Goal: Transaction & Acquisition: Obtain resource

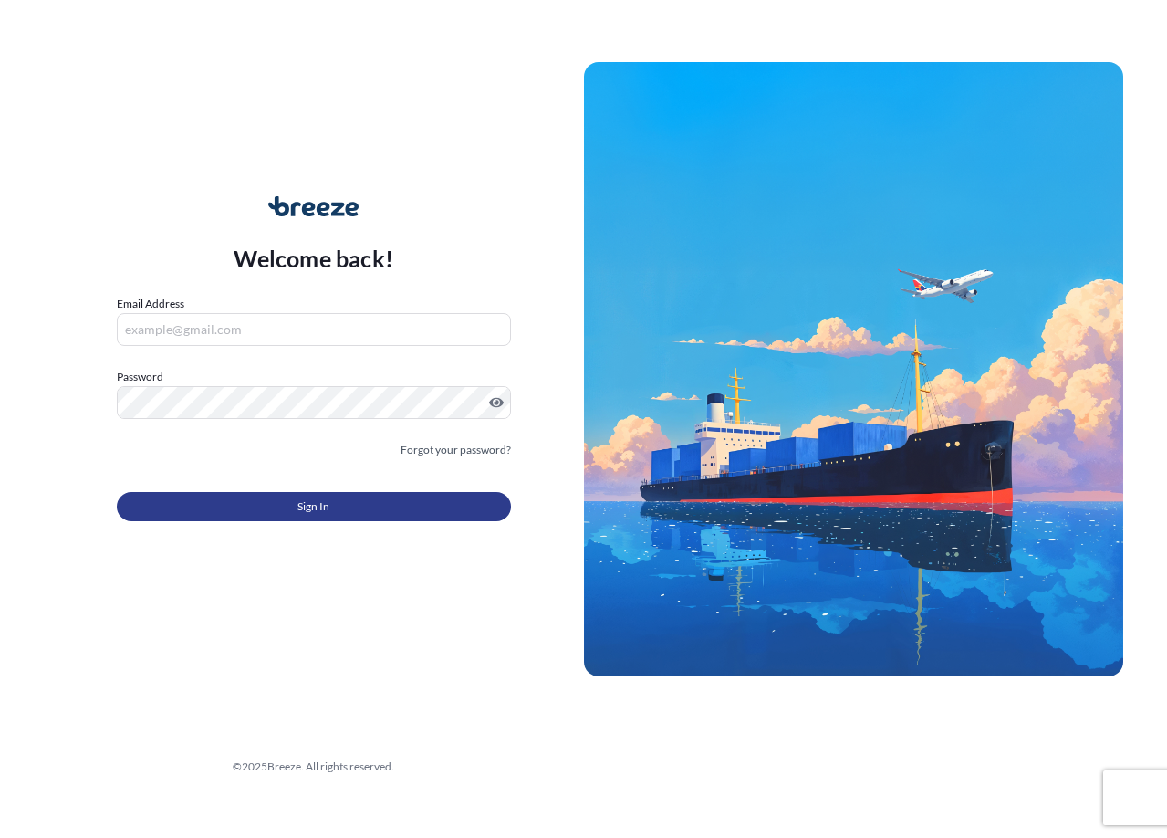
type input "[EMAIL_ADDRESS][DOMAIN_NAME]"
click at [336, 515] on button "Sign In" at bounding box center [314, 506] width 394 height 29
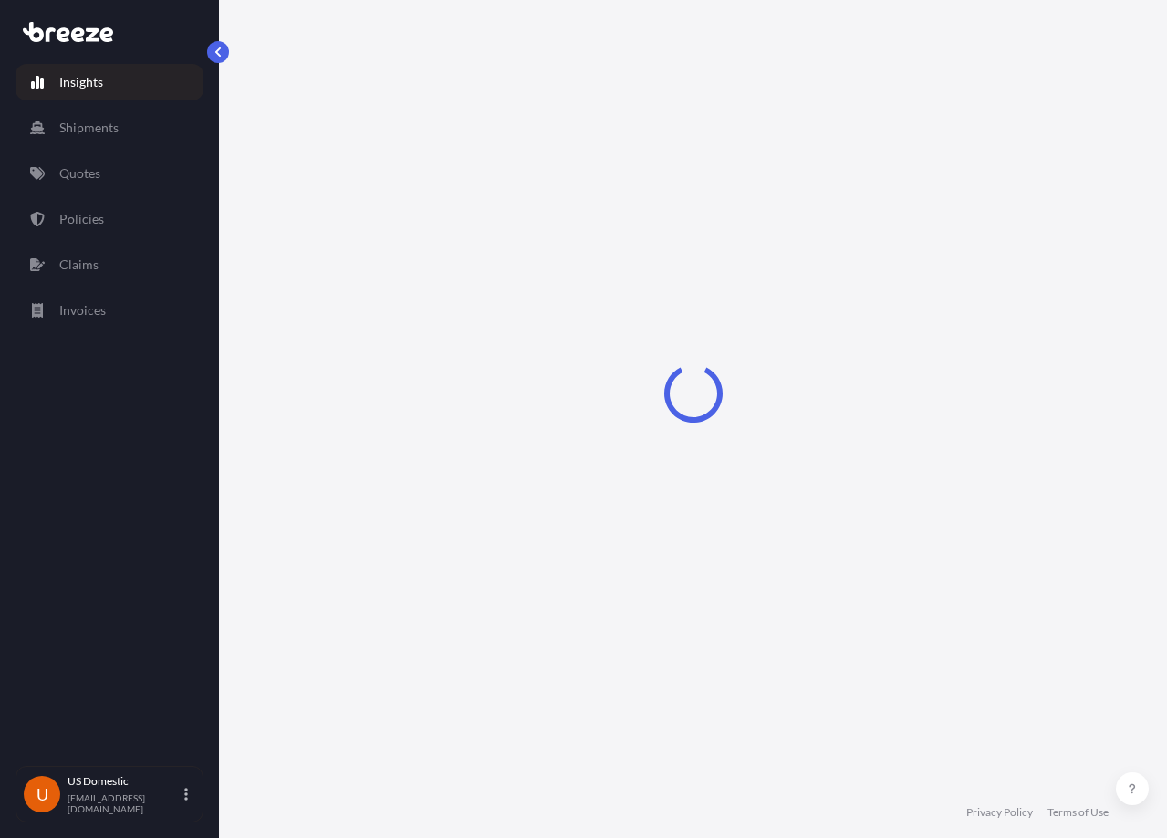
select select "2025"
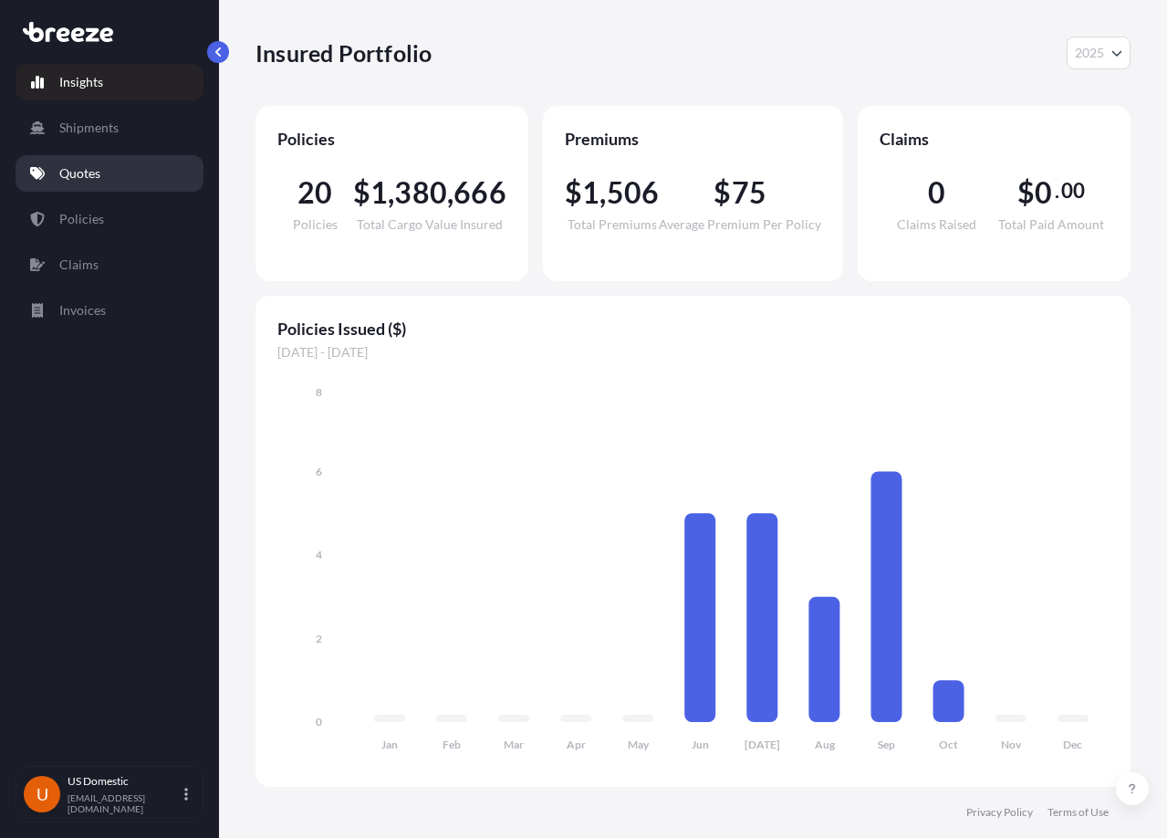
click at [144, 157] on link "Quotes" at bounding box center [110, 173] width 188 height 36
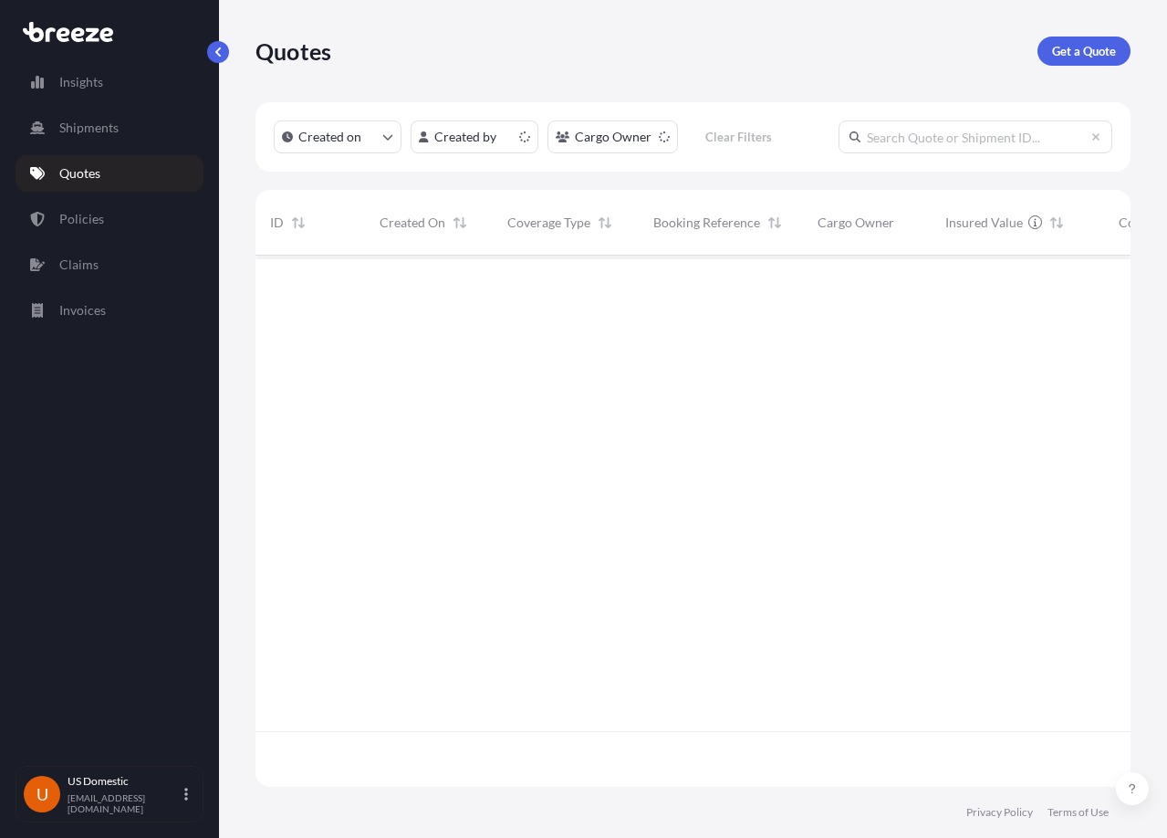
scroll to position [527, 861]
click at [226, 50] on button "button" at bounding box center [218, 52] width 22 height 22
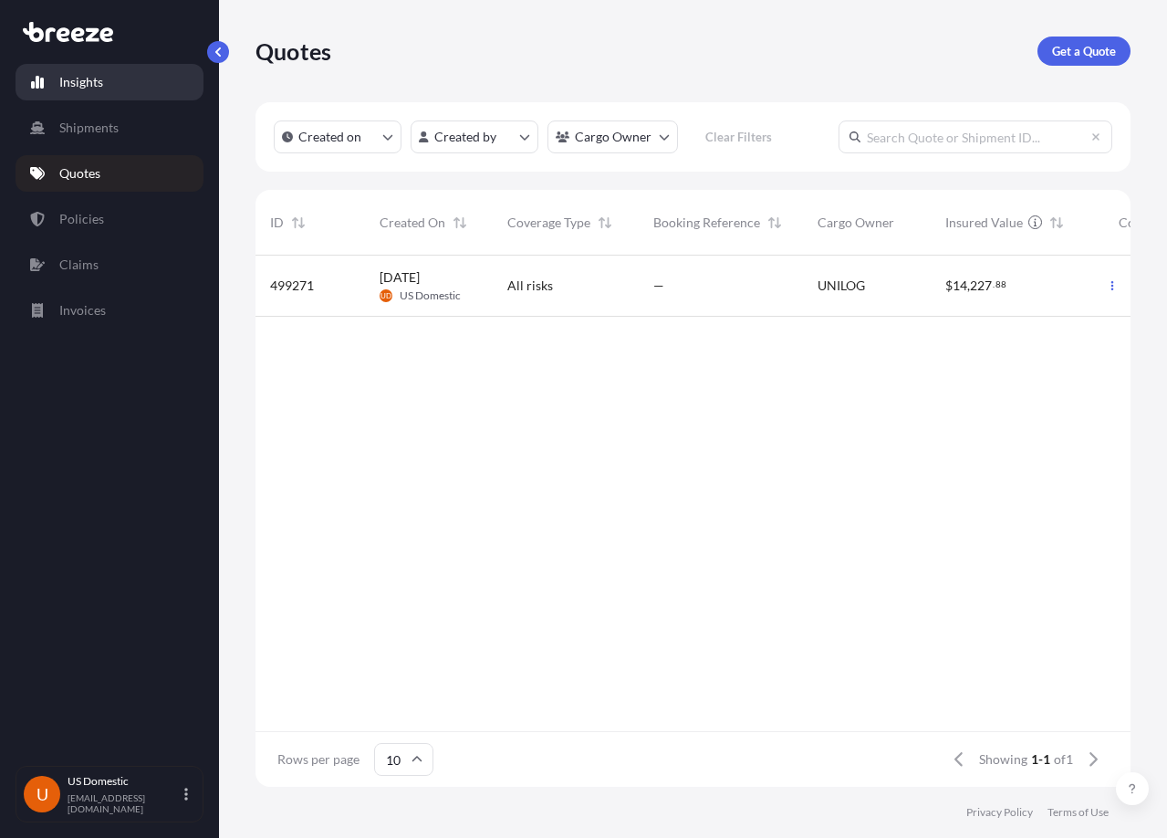
click at [71, 81] on p "Insights" at bounding box center [81, 82] width 44 height 18
select select "2025"
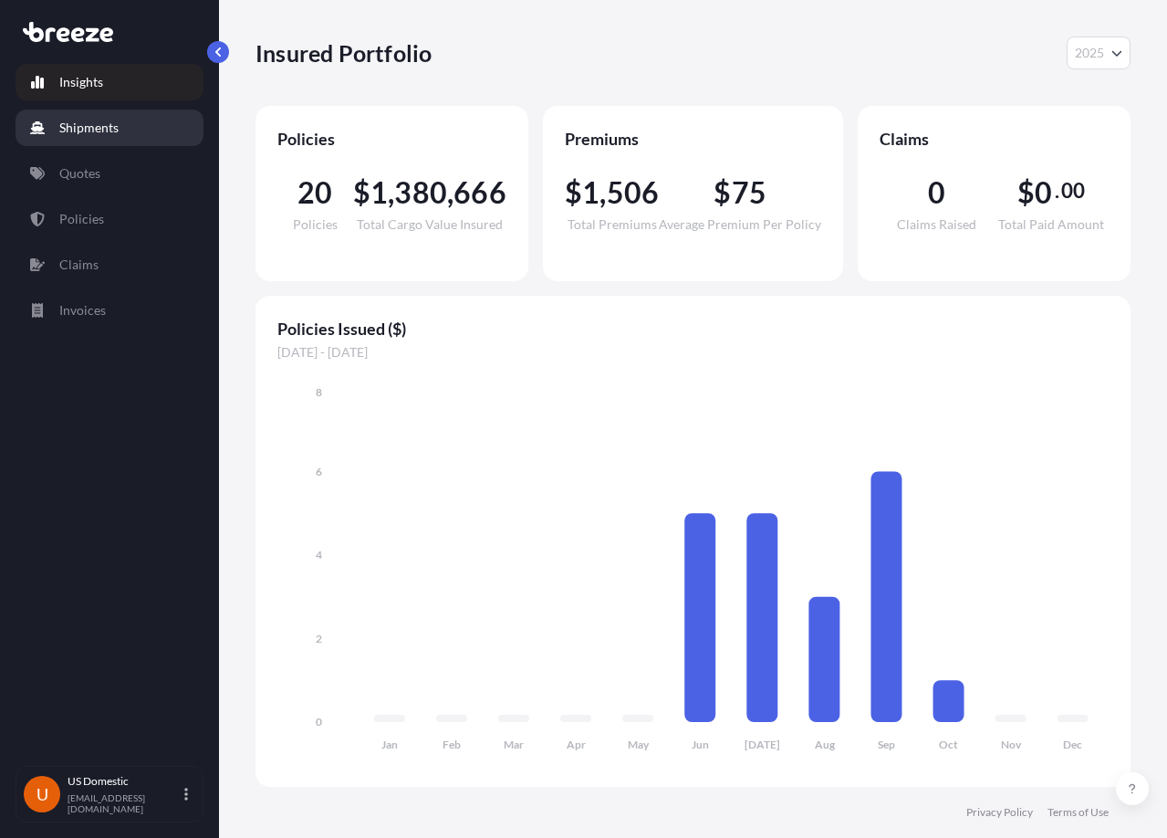
click at [106, 118] on link "Shipments" at bounding box center [110, 127] width 188 height 36
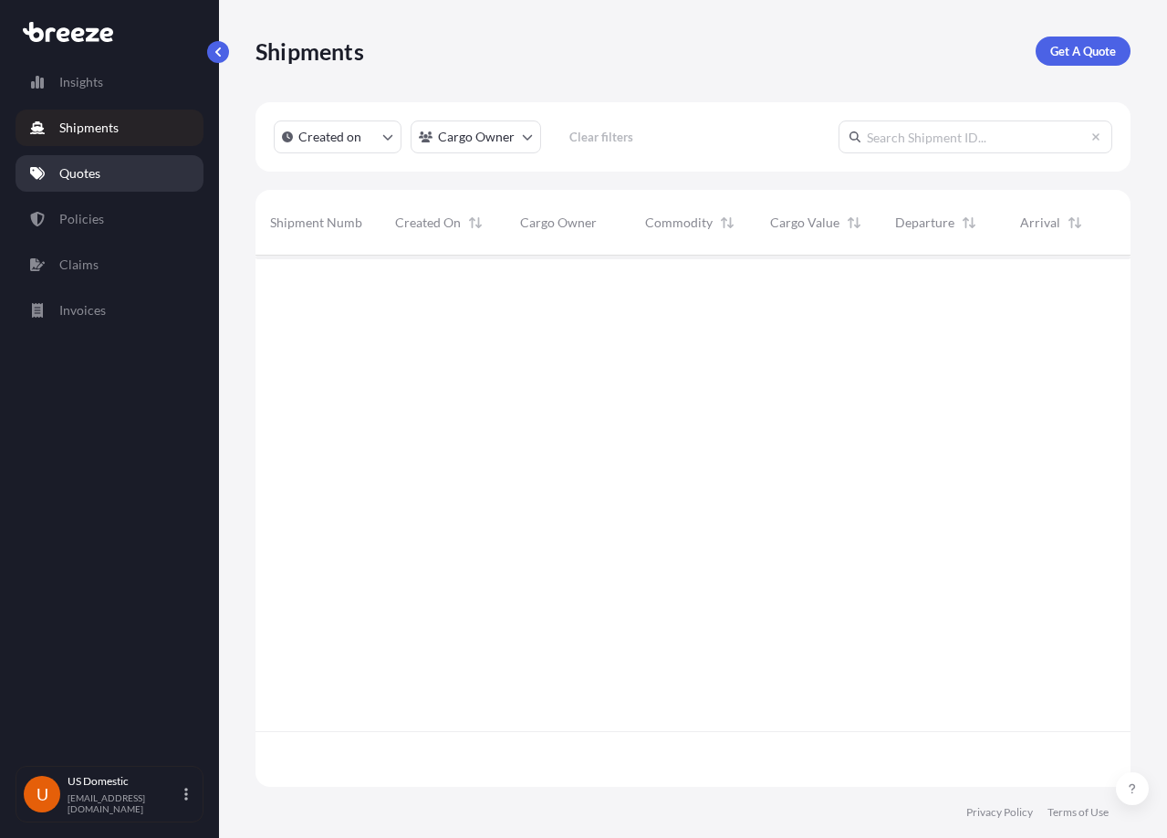
scroll to position [583, 861]
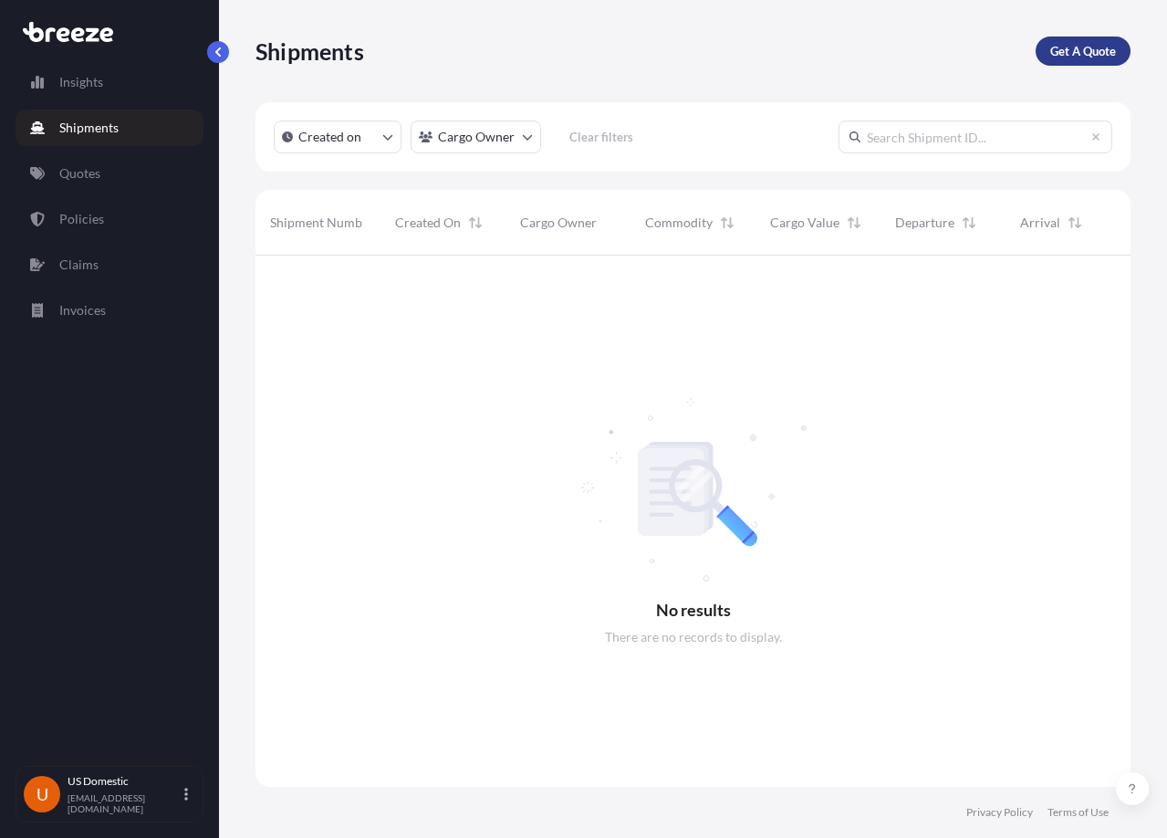
click at [1109, 57] on p "Get A Quote" at bounding box center [1083, 51] width 66 height 18
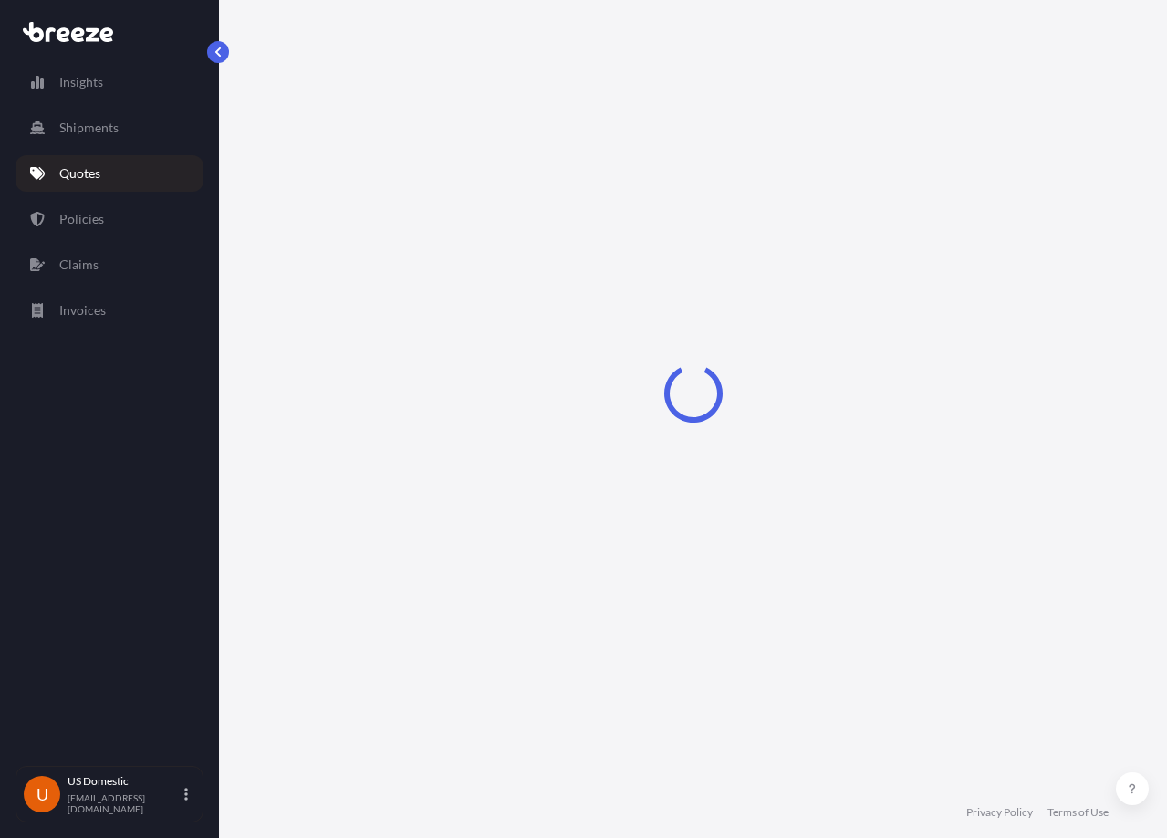
select select "Road"
select select "Sea"
select select "1"
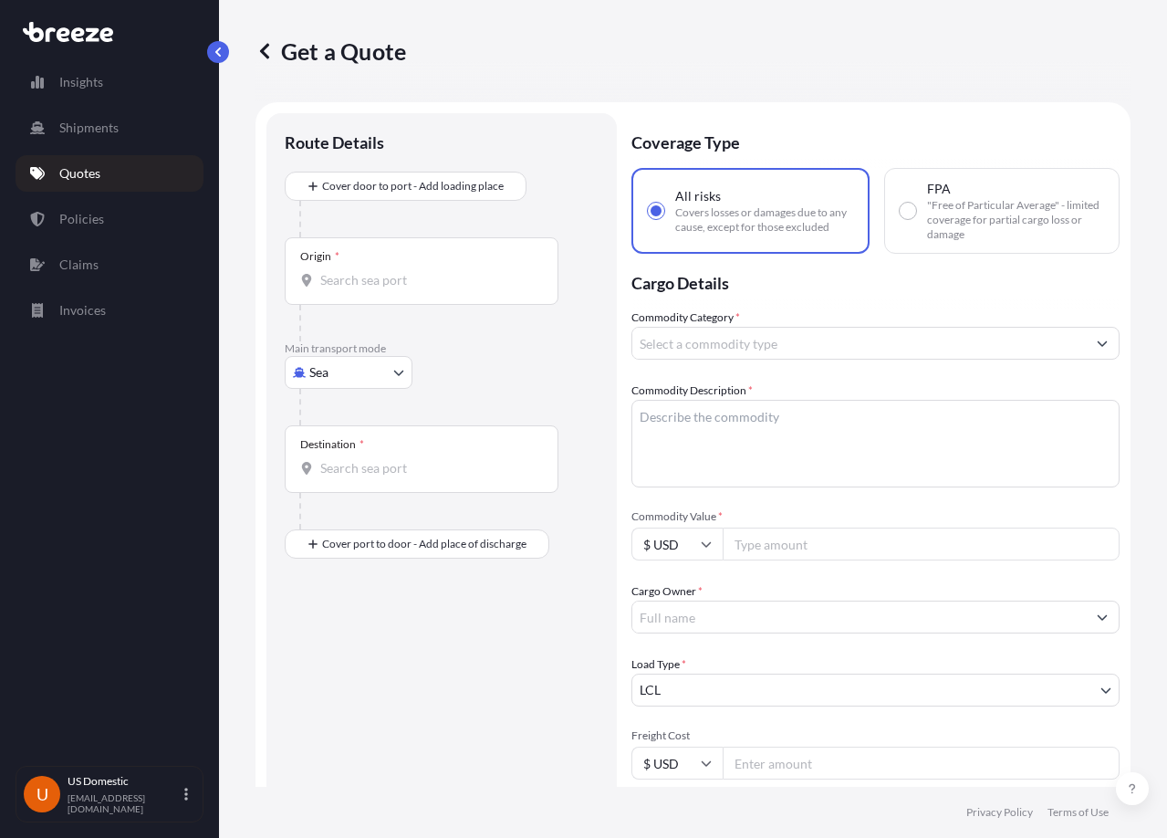
scroll to position [29, 0]
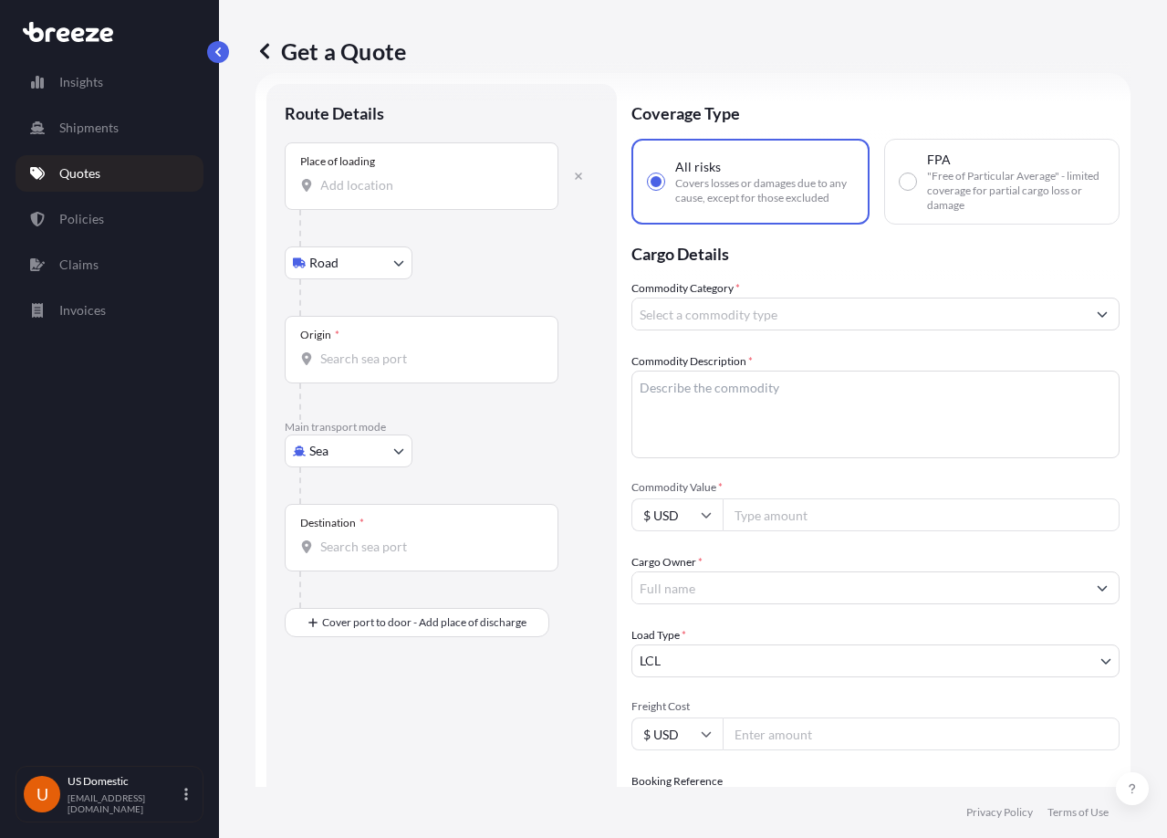
click at [399, 186] on input "Place of loading" at bounding box center [427, 185] width 215 height 18
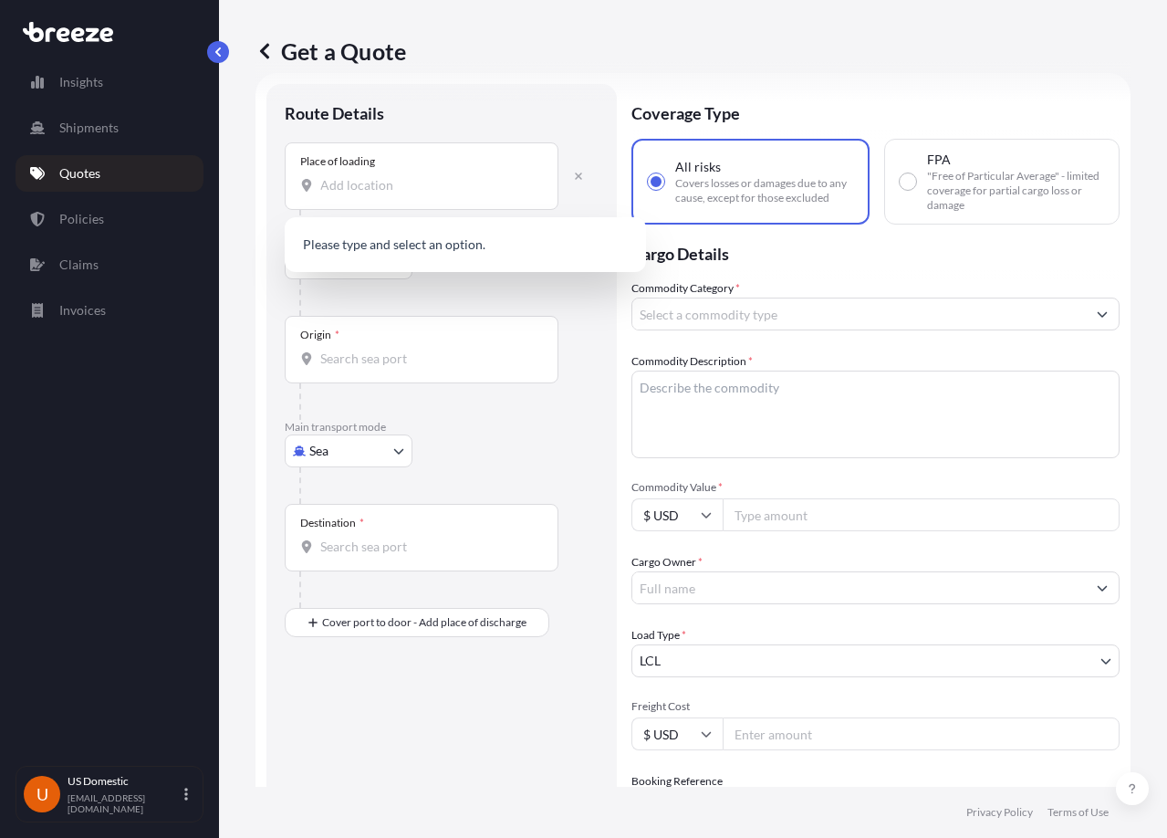
click at [457, 305] on div at bounding box center [448, 297] width 299 height 36
click at [404, 179] on input "Place of loading" at bounding box center [427, 185] width 215 height 18
click at [268, 55] on icon at bounding box center [264, 51] width 18 height 18
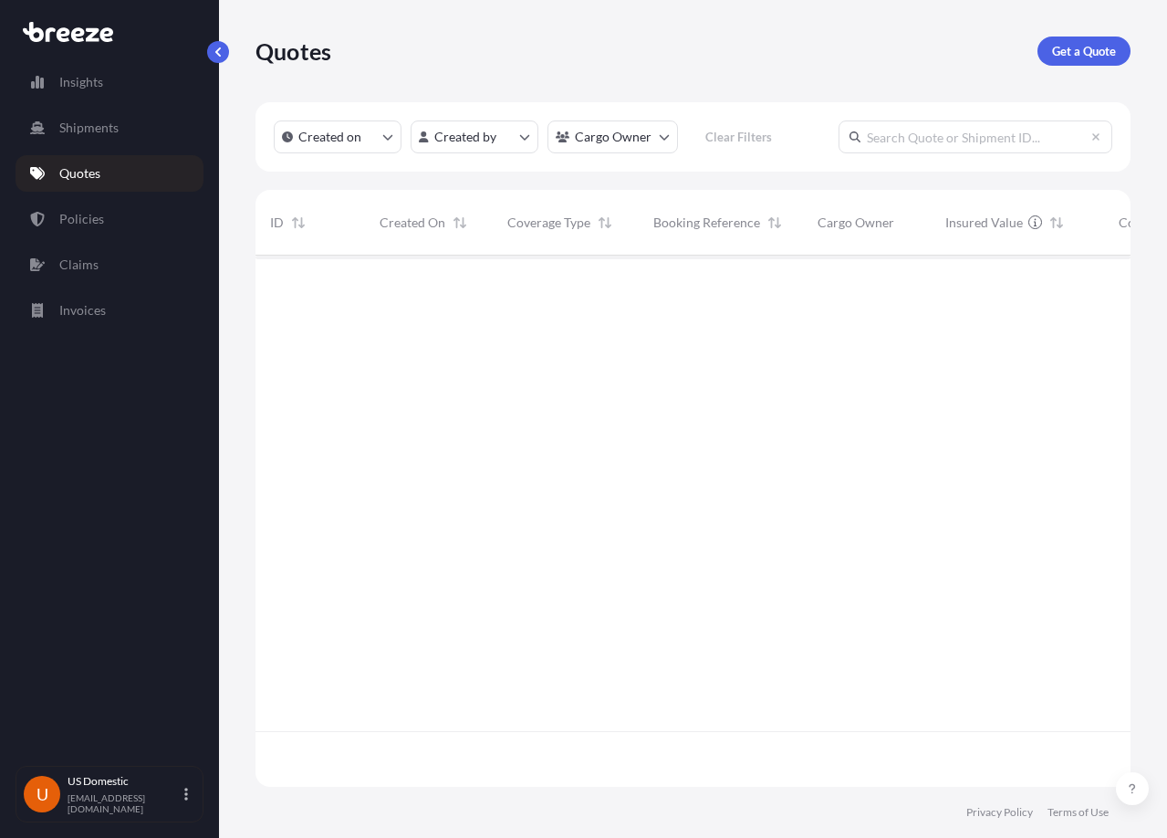
scroll to position [527, 861]
click at [1089, 47] on p "Get a Quote" at bounding box center [1084, 51] width 64 height 18
select select "Sea"
select select "1"
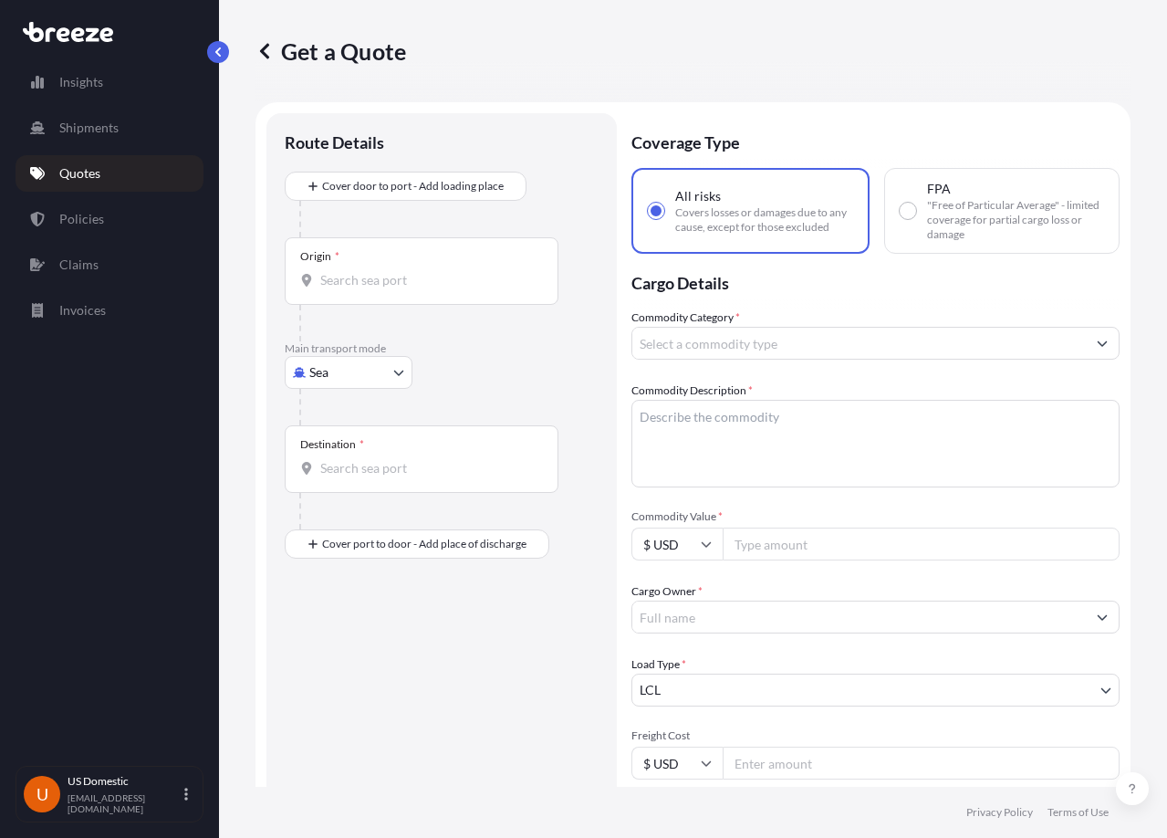
scroll to position [29, 0]
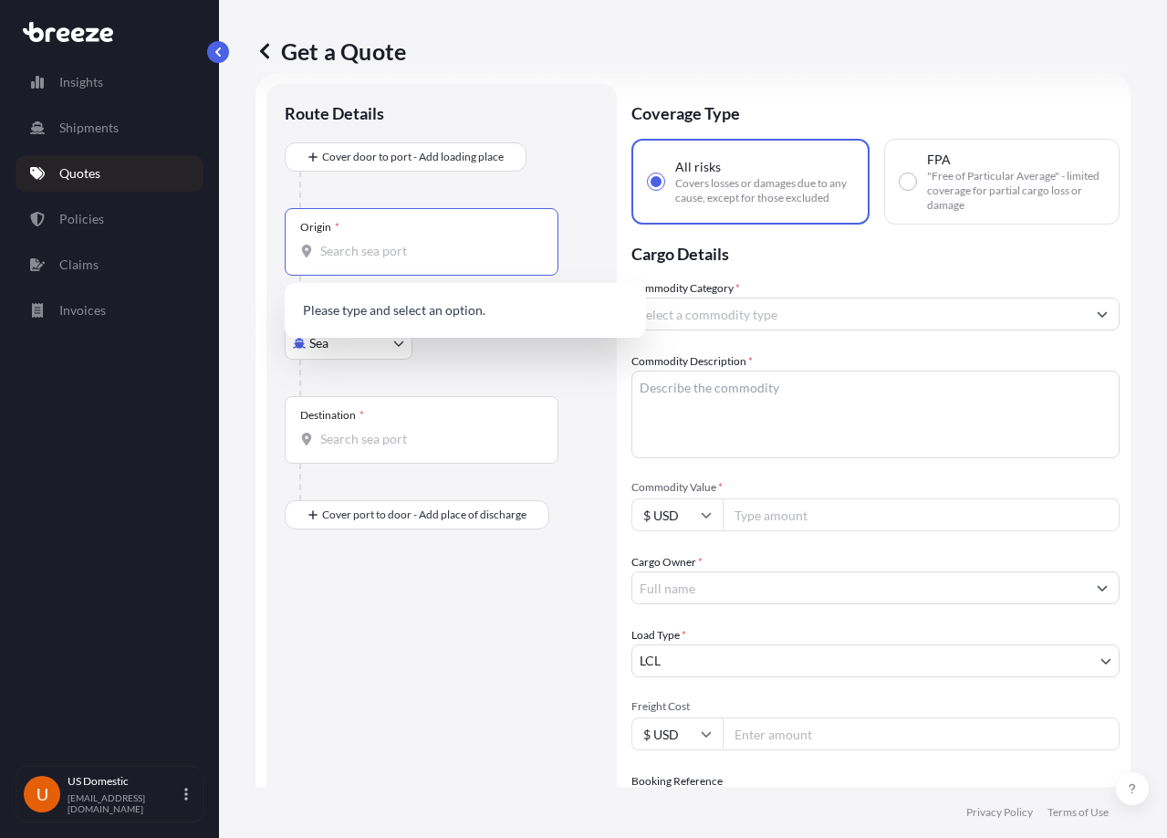
click at [421, 250] on input "Origin *" at bounding box center [427, 251] width 215 height 18
click at [359, 252] on input "Origin * Please select an origin" at bounding box center [427, 251] width 215 height 18
paste input "[STREET_ADDRESS][US_STATE]"
click at [423, 242] on input "[STREET_ADDRESS][US_STATE]" at bounding box center [427, 251] width 215 height 18
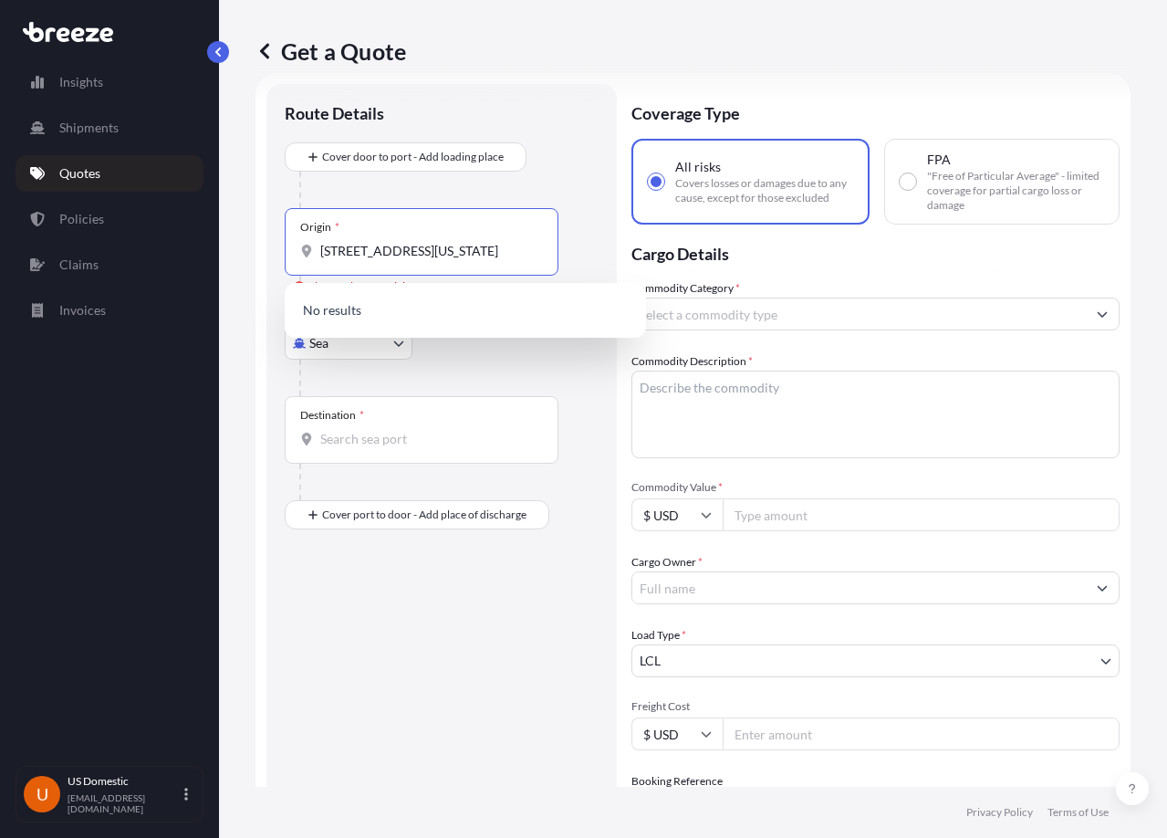
click at [429, 255] on input "[STREET_ADDRESS][US_STATE]" at bounding box center [427, 251] width 215 height 18
drag, startPoint x: 464, startPoint y: 253, endPoint x: 596, endPoint y: 245, distance: 131.6
click at [596, 245] on div "Origin * [STREET_ADDRESS][US_STATE] Please select an origin" at bounding box center [442, 260] width 314 height 104
click at [497, 248] on input "[STREET_ADDRESS][US_STATE]" at bounding box center [427, 251] width 215 height 18
type input "[STREET_ADDRESS][US_STATE]"
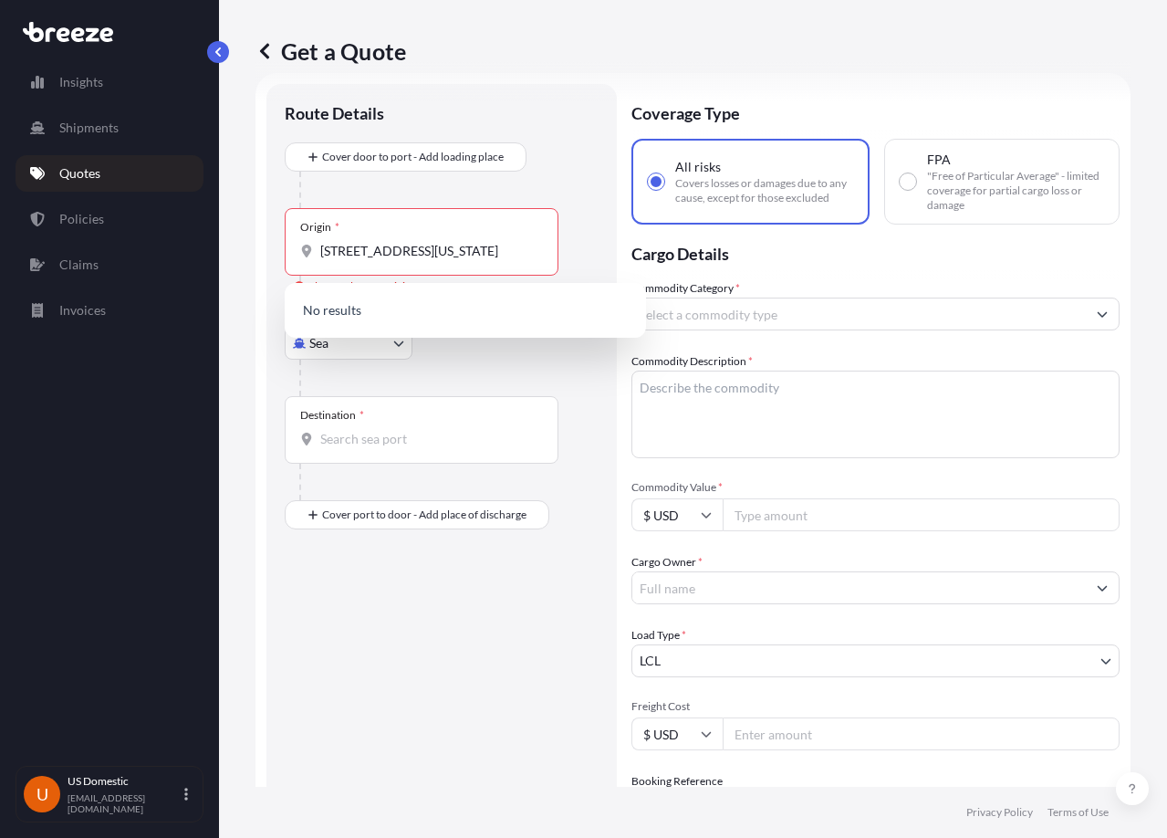
scroll to position [0, 0]
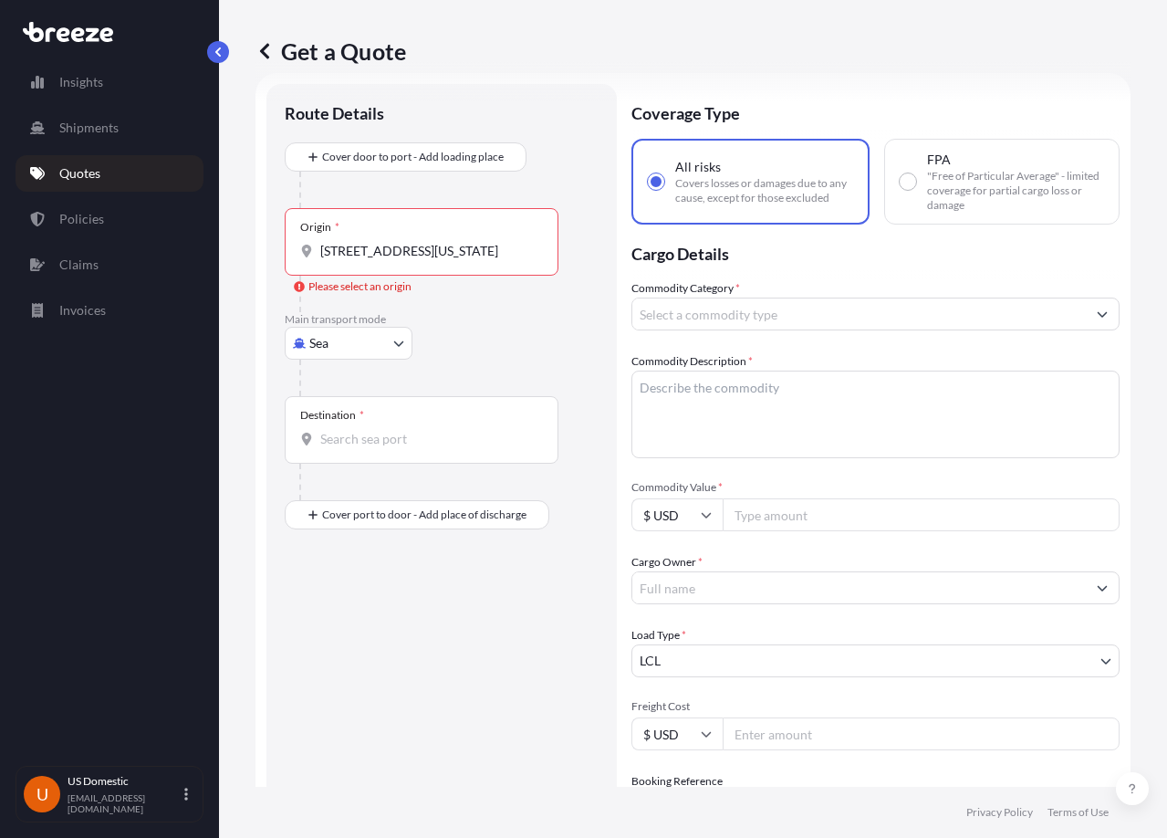
click at [384, 453] on div "Destination *" at bounding box center [422, 430] width 274 height 68
click at [384, 448] on input "Destination *" at bounding box center [427, 439] width 215 height 18
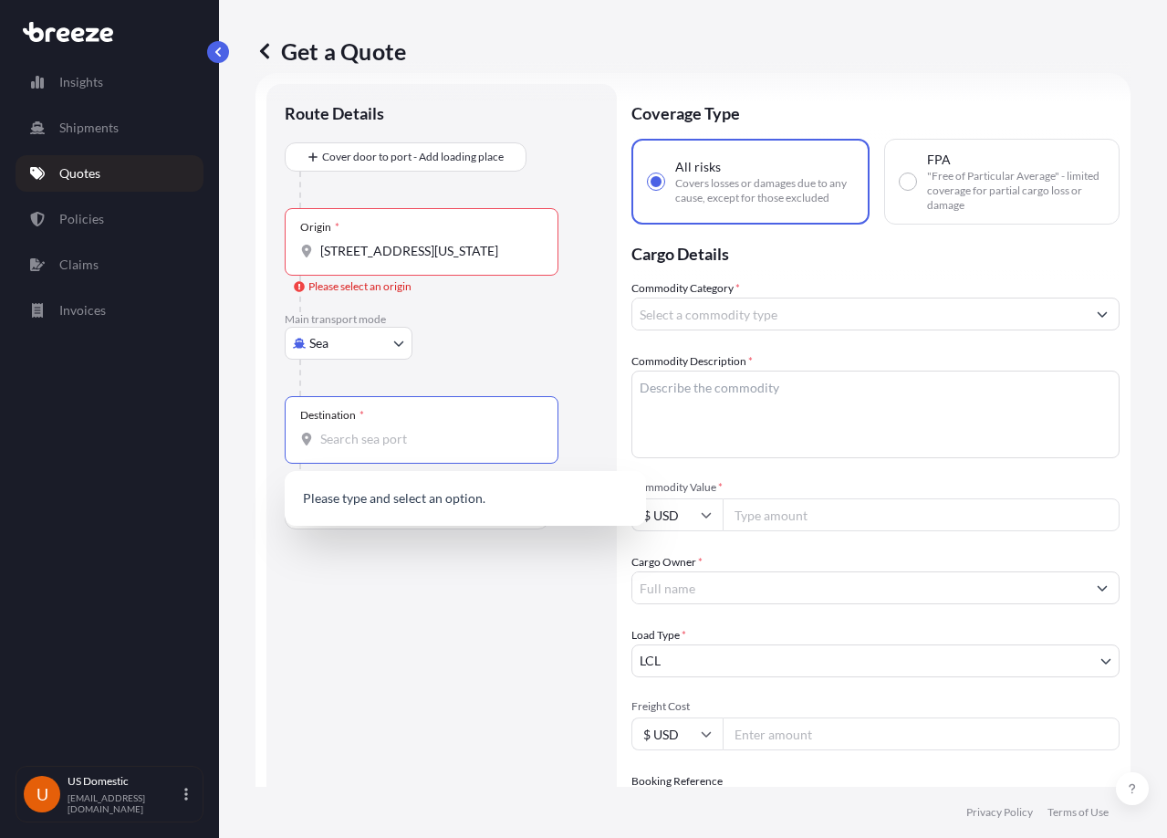
paste input "[STREET_ADDRESS][US_STATE]"
type input "[STREET_ADDRESS][US_STATE]"
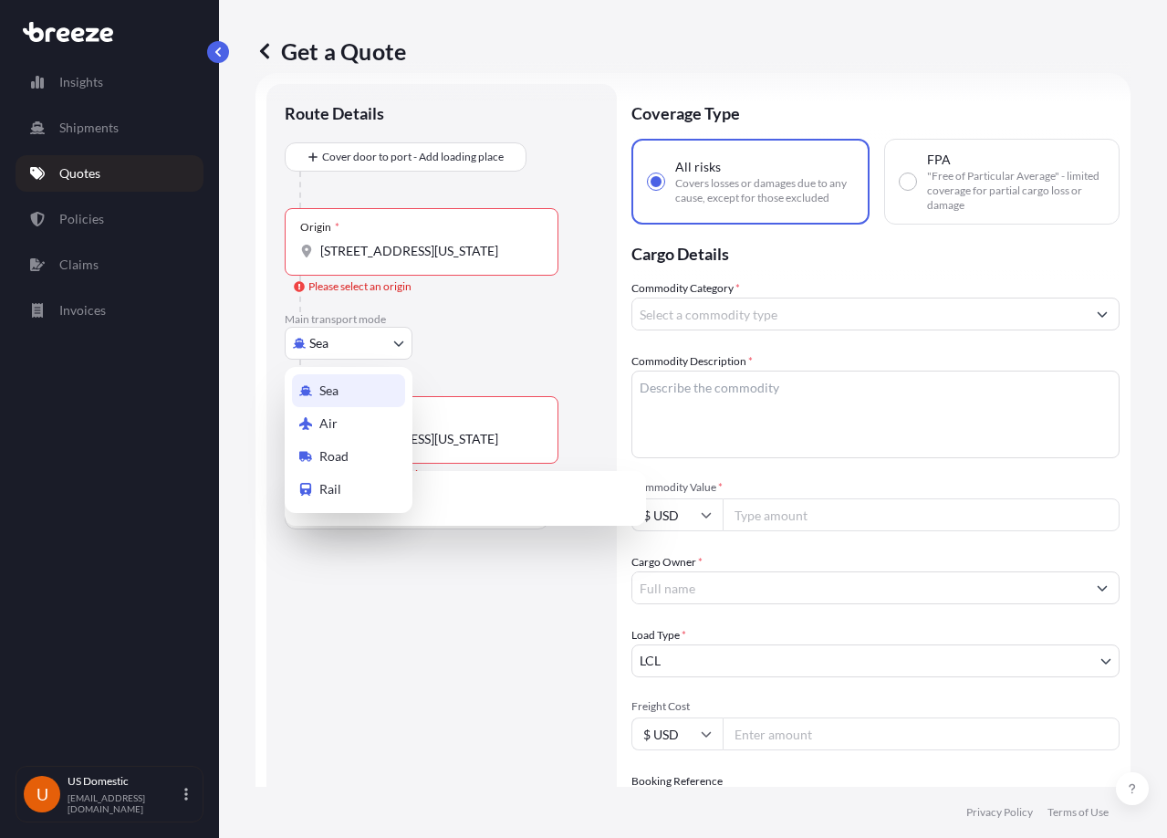
click at [393, 342] on body "0 options available. 0 options available. Insights Shipments Quotes Policies Cl…" at bounding box center [583, 419] width 1167 height 838
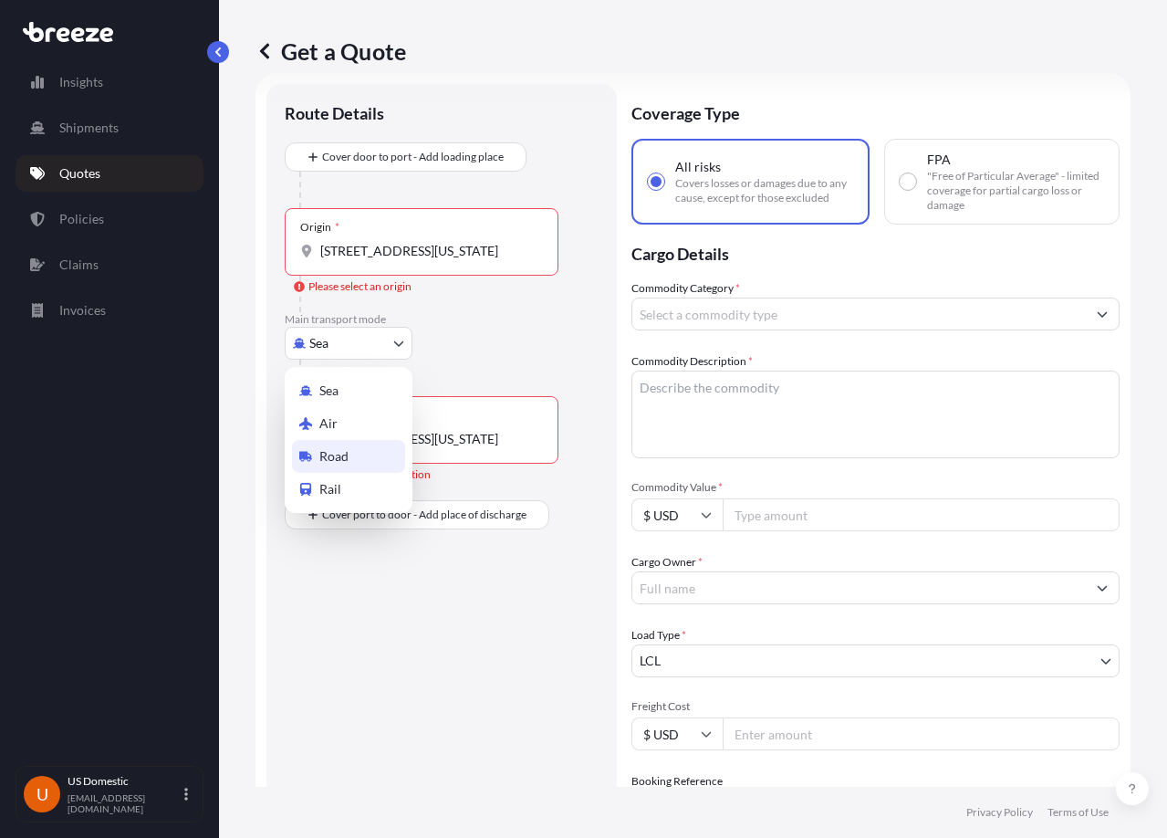
click at [364, 469] on div "Road" at bounding box center [348, 456] width 113 height 33
select select "Road"
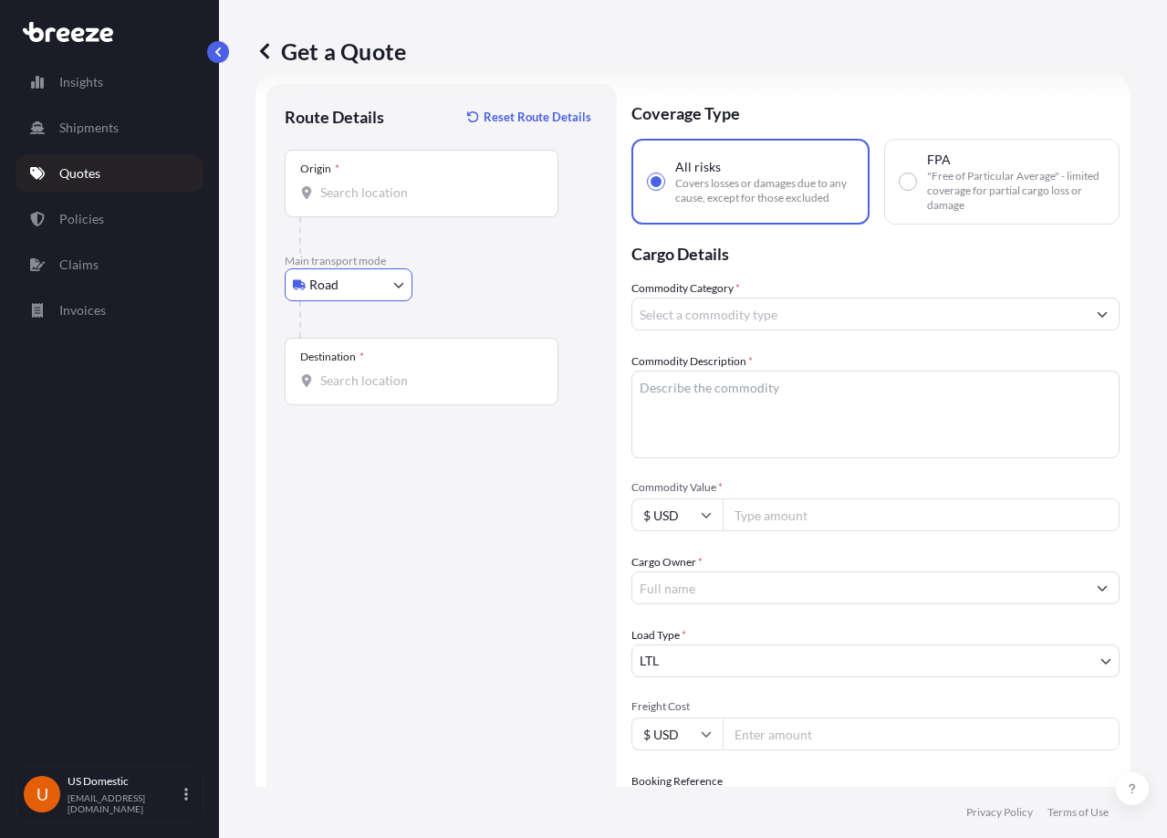
click at [417, 202] on div "Origin *" at bounding box center [422, 184] width 274 height 68
click at [417, 202] on input "Origin *" at bounding box center [427, 192] width 215 height 18
click at [395, 199] on input "Origin * Please select an origin" at bounding box center [427, 192] width 215 height 18
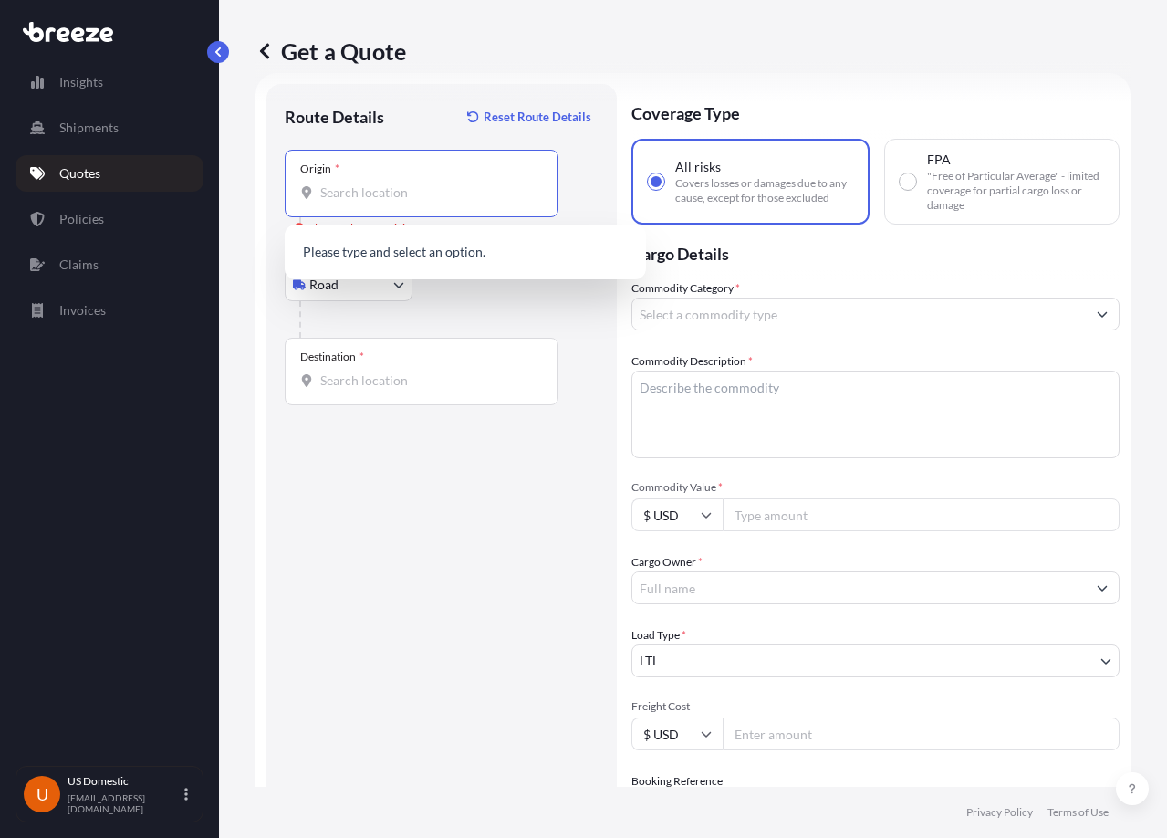
paste input "[STREET_ADDRESS][US_STATE]"
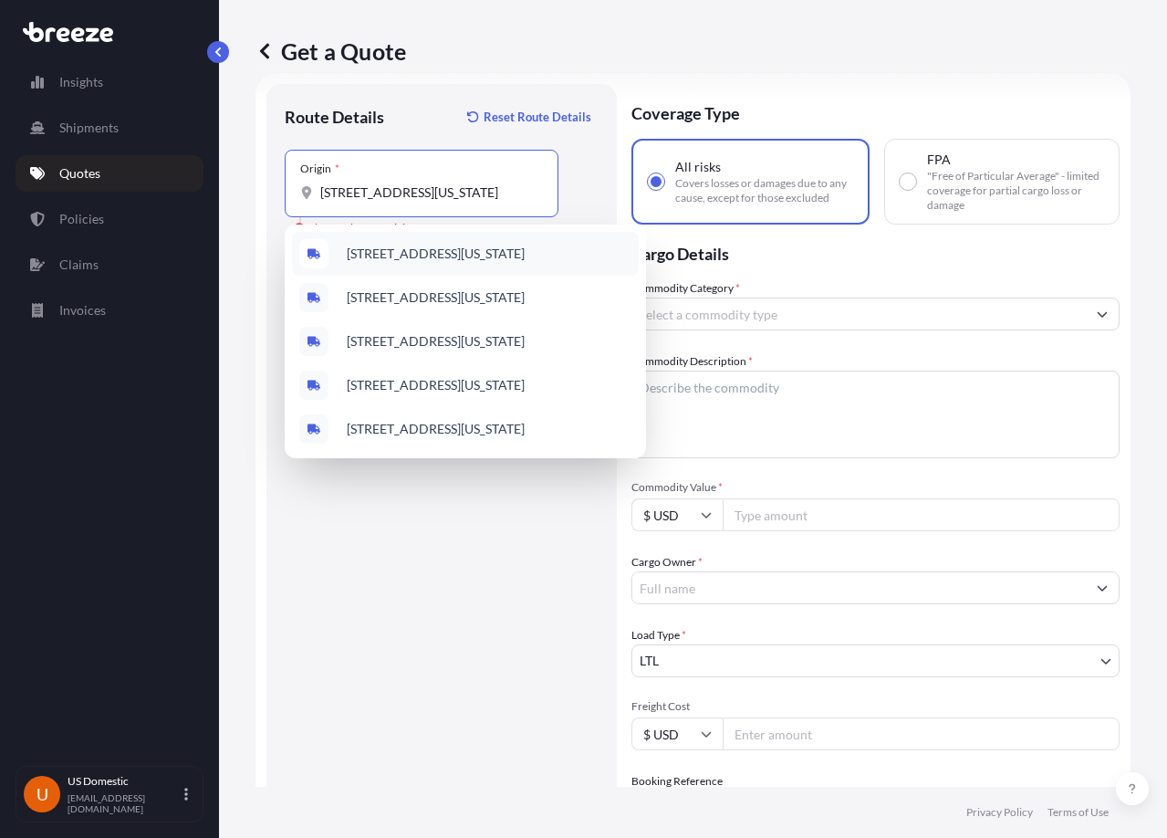
click at [458, 258] on span "[STREET_ADDRESS][US_STATE]" at bounding box center [436, 254] width 178 height 18
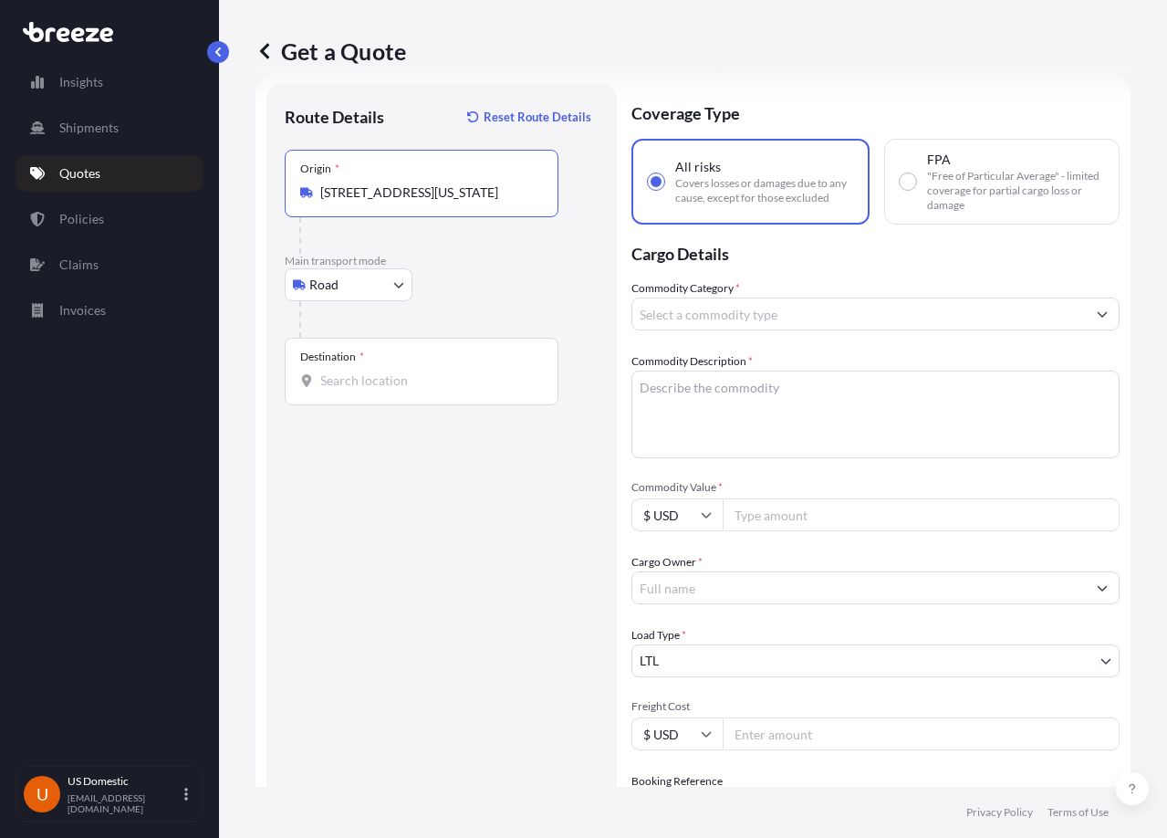
scroll to position [0, 0]
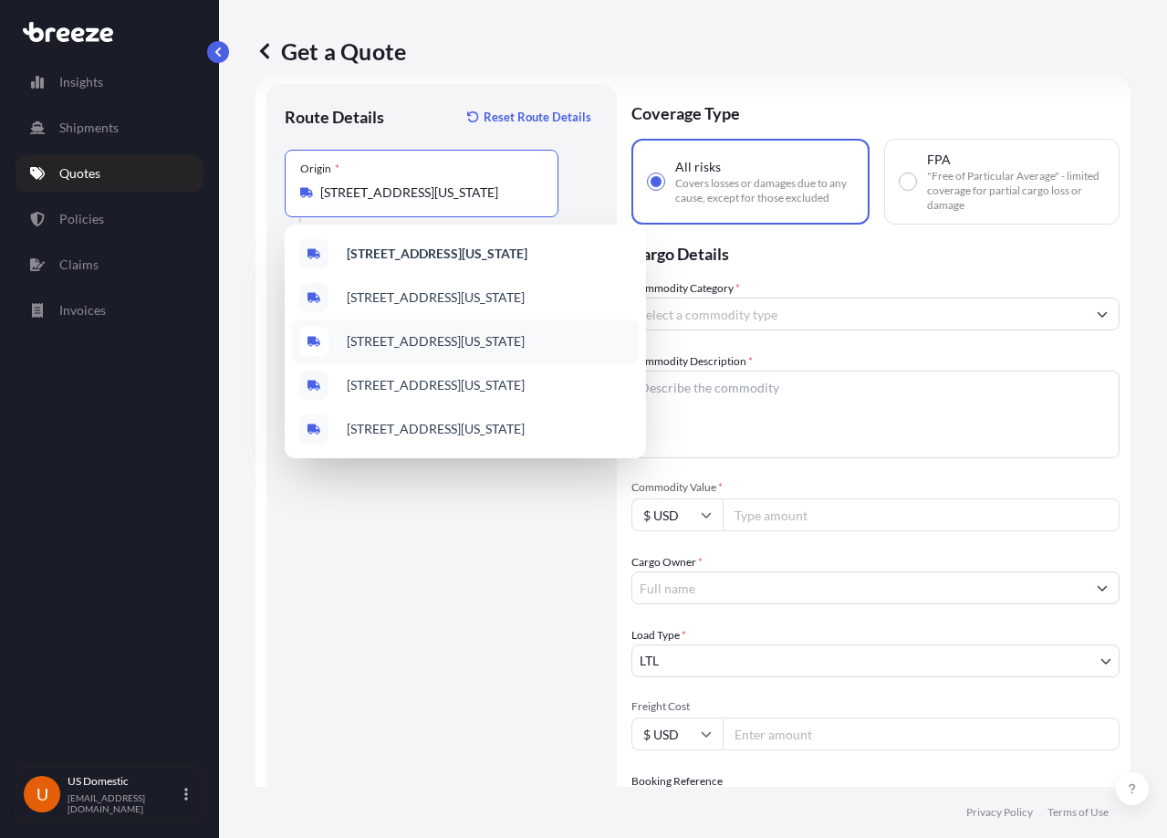
click at [350, 350] on span "[STREET_ADDRESS][US_STATE]" at bounding box center [436, 341] width 178 height 18
type input "[STREET_ADDRESS][US_STATE]"
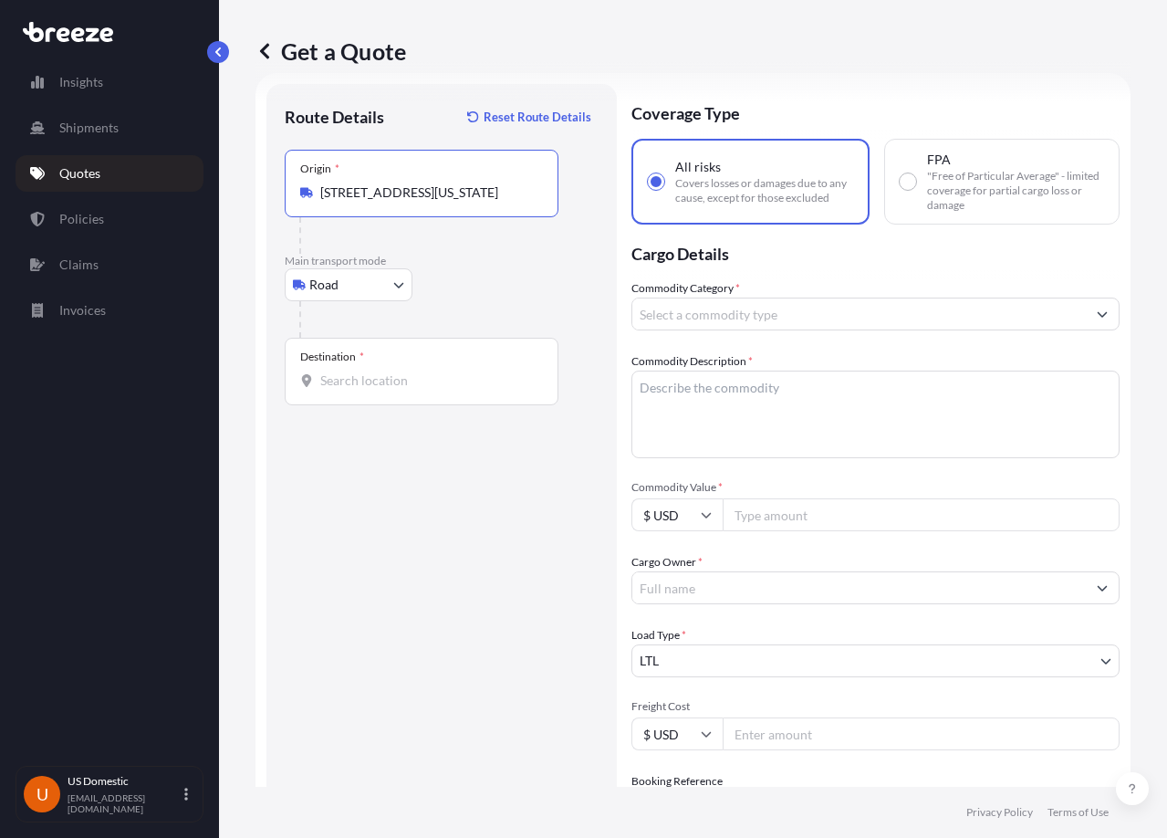
click at [397, 360] on div "Destination *" at bounding box center [422, 372] width 274 height 68
click at [397, 371] on input "Destination *" at bounding box center [427, 380] width 215 height 18
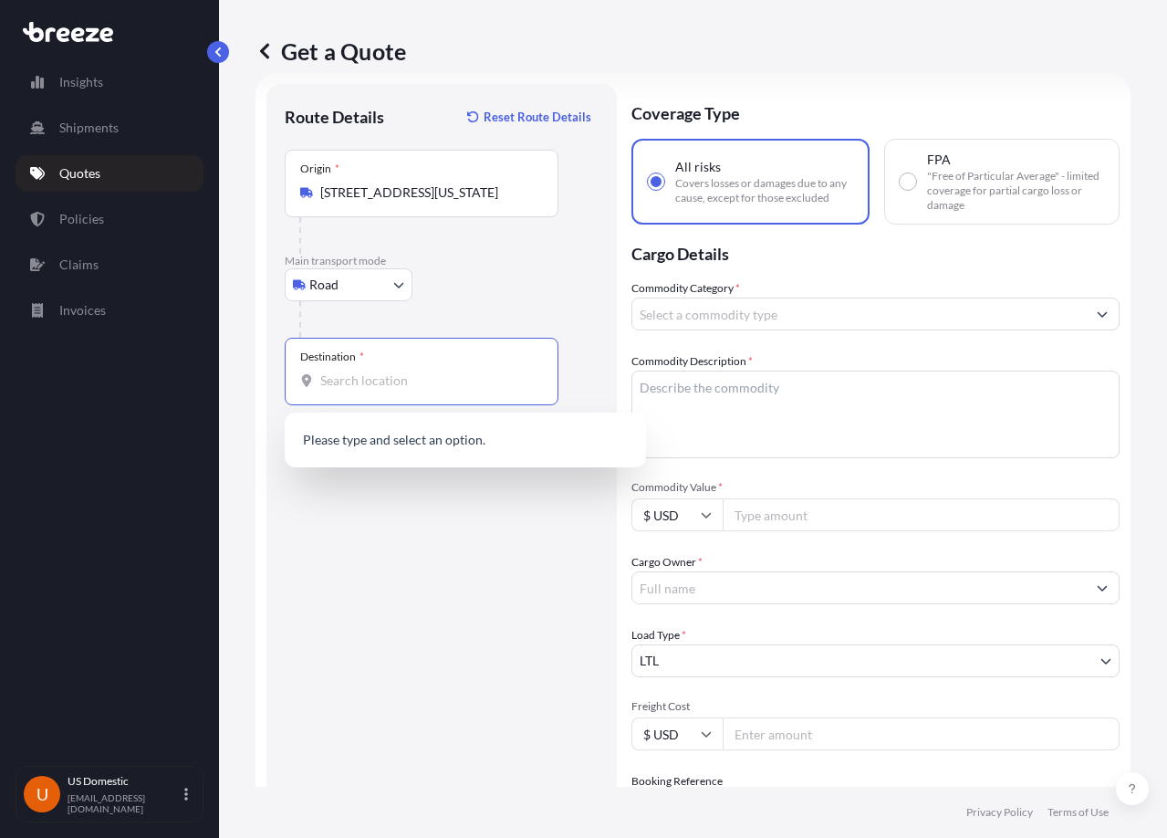
click at [400, 380] on input "Destination *" at bounding box center [427, 380] width 215 height 18
paste input "830 Brickell [STREET_ADDRESS][US_STATE]"
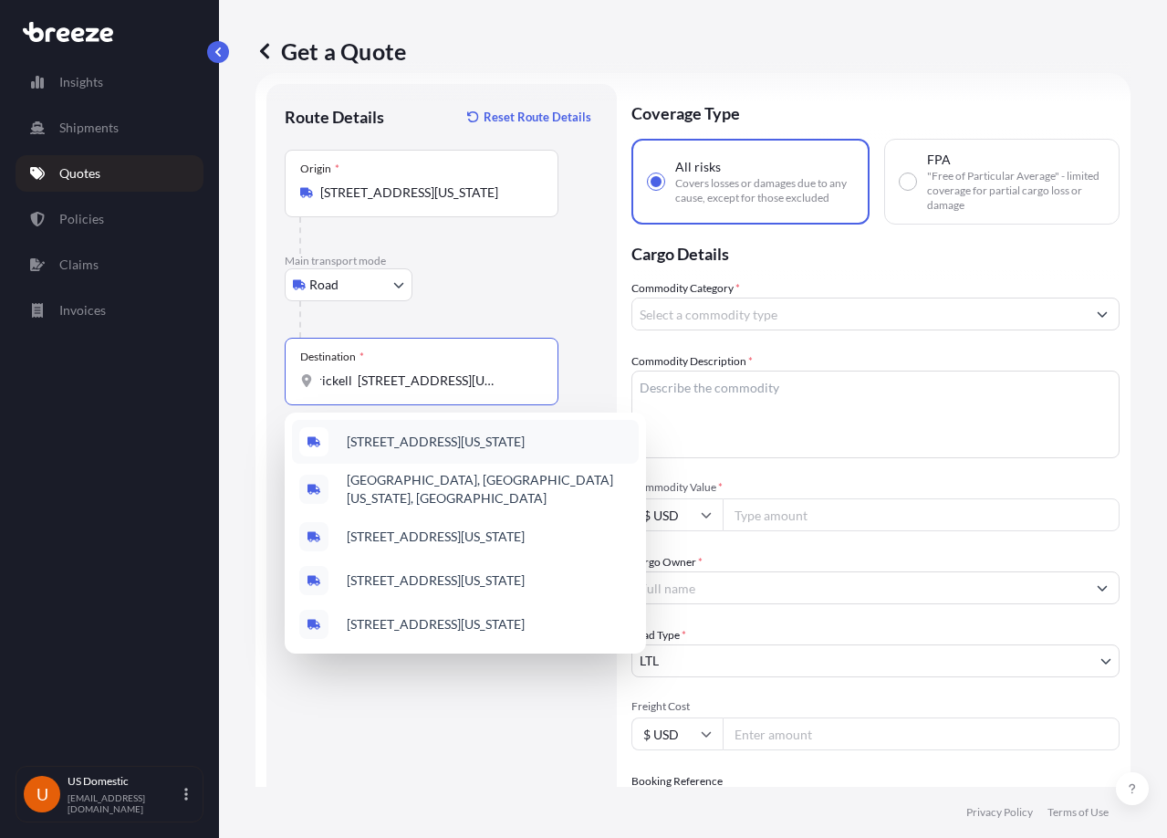
click at [416, 451] on span "[STREET_ADDRESS][US_STATE]" at bounding box center [436, 441] width 178 height 18
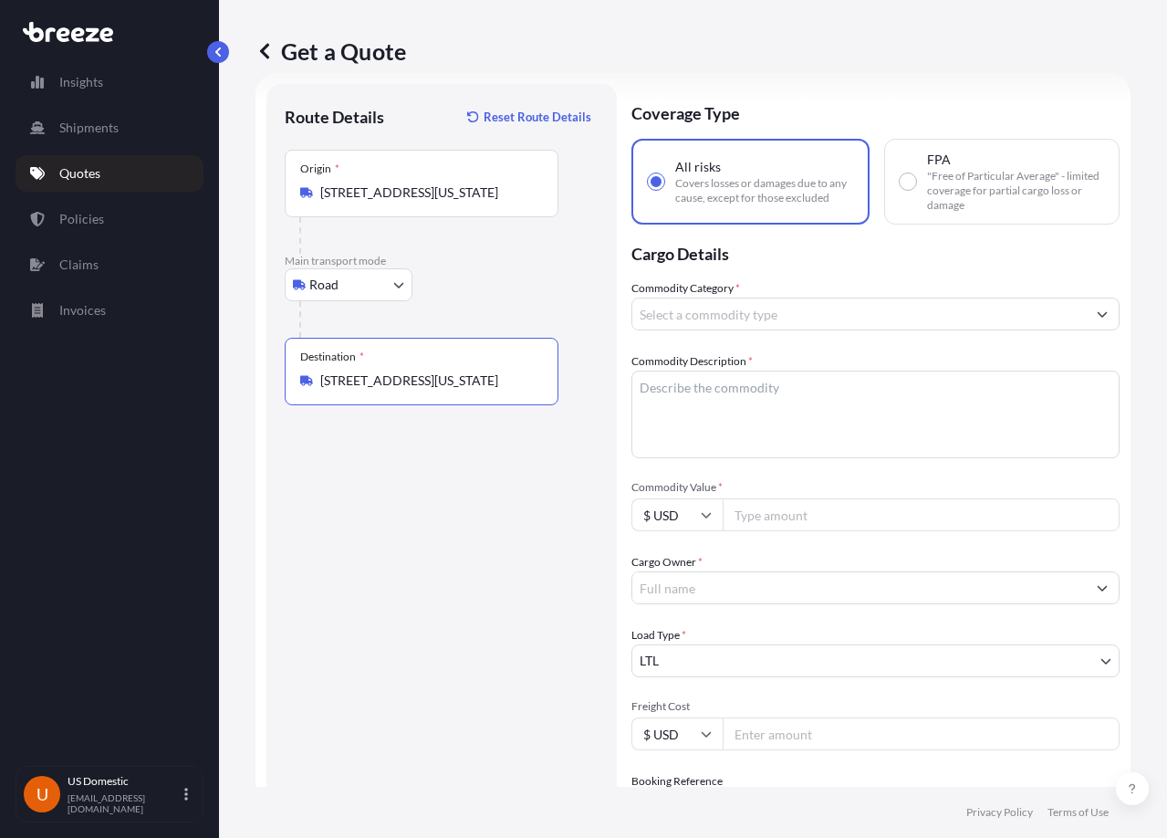
click at [378, 380] on input "[STREET_ADDRESS][US_STATE]" at bounding box center [427, 380] width 215 height 18
drag, startPoint x: 423, startPoint y: 380, endPoint x: 290, endPoint y: 379, distance: 133.2
click at [290, 379] on div "Destination * [STREET_ADDRESS][US_STATE]" at bounding box center [422, 372] width 274 height 68
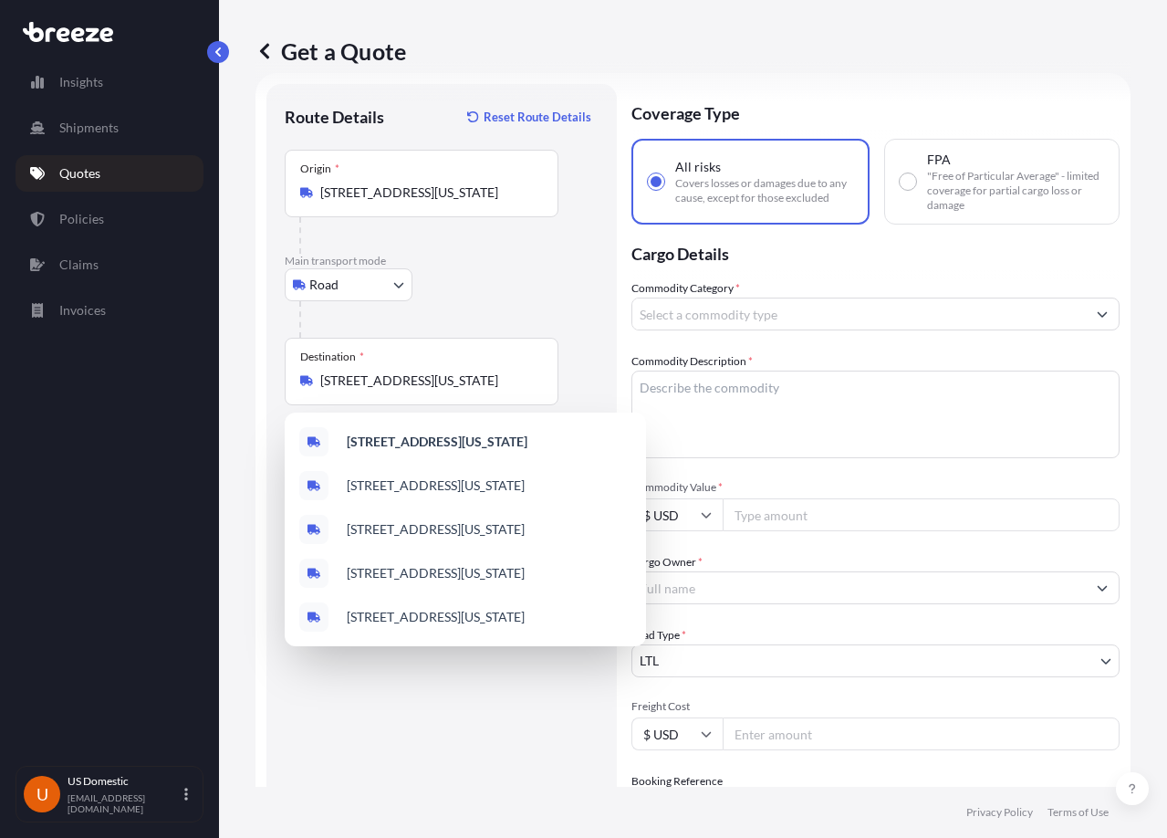
click at [436, 401] on div "Destination * [STREET_ADDRESS][US_STATE]" at bounding box center [422, 372] width 274 height 68
click at [436, 390] on input "[STREET_ADDRESS][US_STATE]" at bounding box center [427, 380] width 215 height 18
click at [429, 385] on input "[STREET_ADDRESS][US_STATE]" at bounding box center [427, 380] width 215 height 18
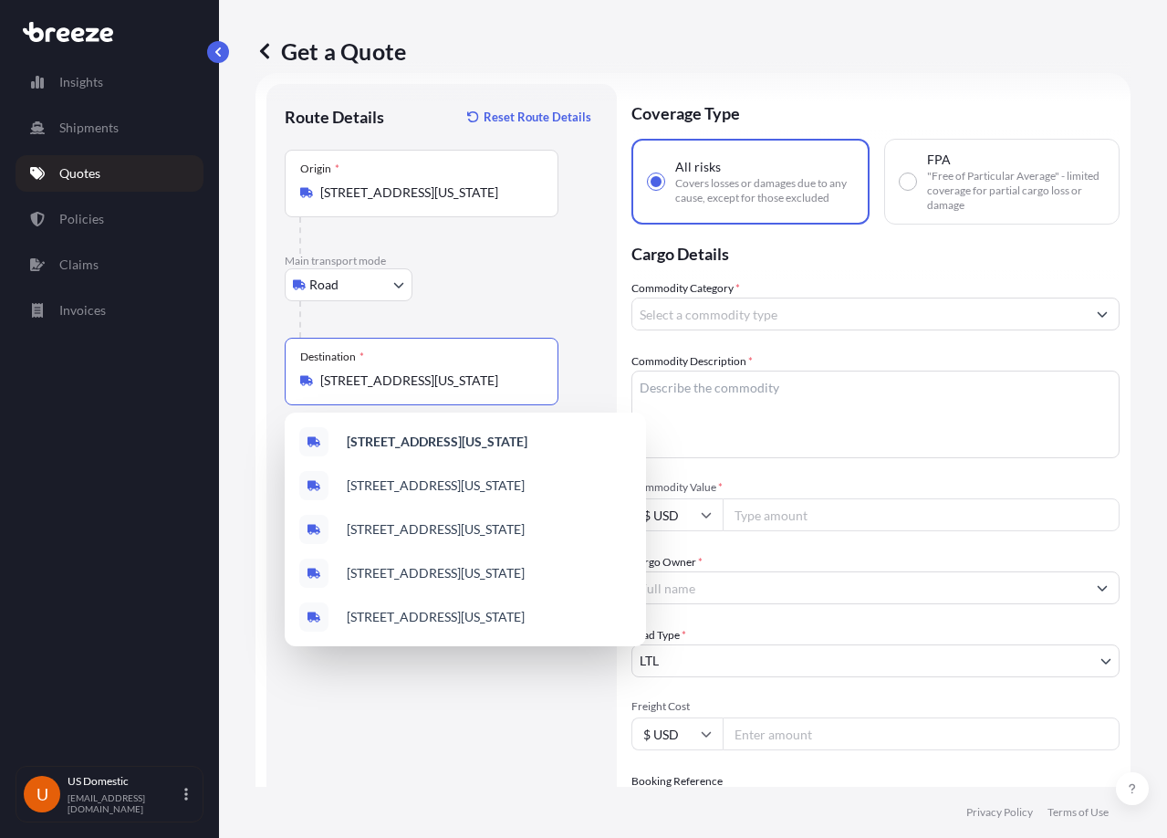
paste input "[GEOGRAPHIC_DATA][US_STATE] 33131"
click at [467, 450] on span "[STREET_ADDRESS][US_STATE]" at bounding box center [436, 441] width 178 height 18
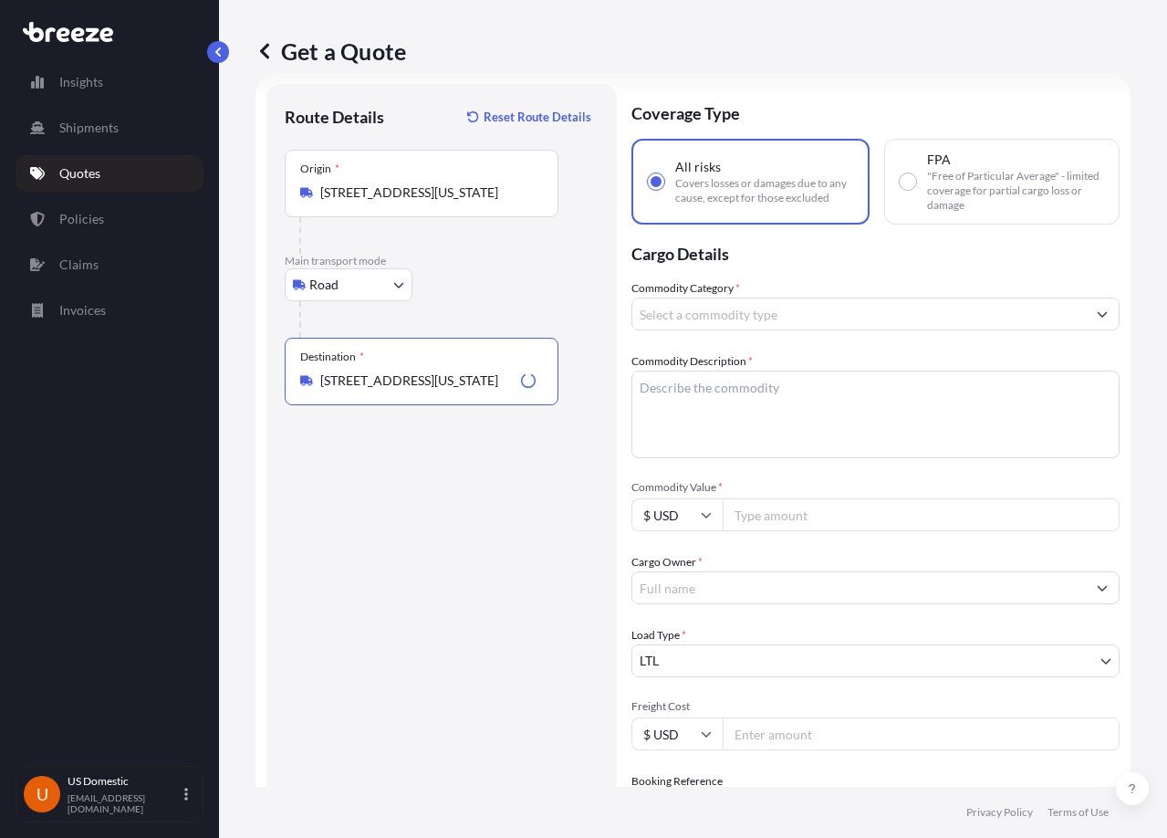
type input "[STREET_ADDRESS][US_STATE]"
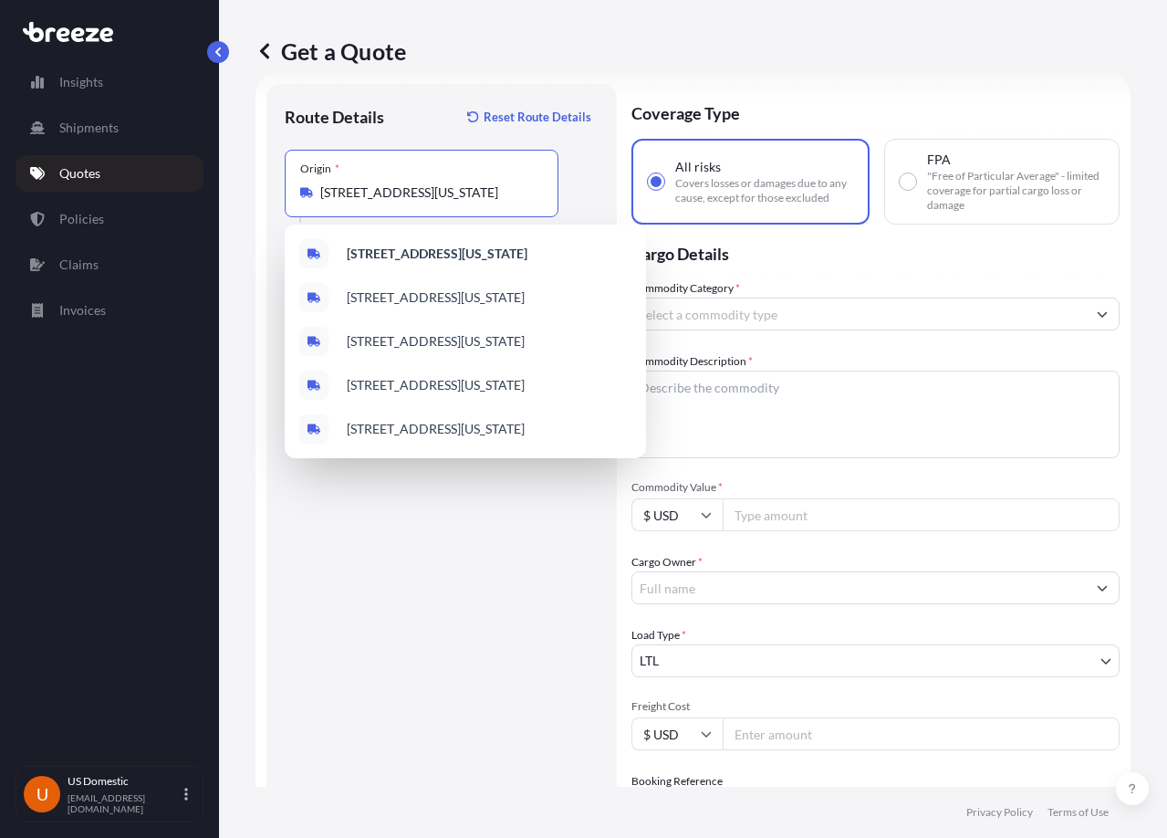
click at [389, 193] on input "[STREET_ADDRESS][US_STATE]" at bounding box center [427, 192] width 215 height 18
click at [406, 251] on b "[STREET_ADDRESS][US_STATE]" at bounding box center [437, 253] width 181 height 16
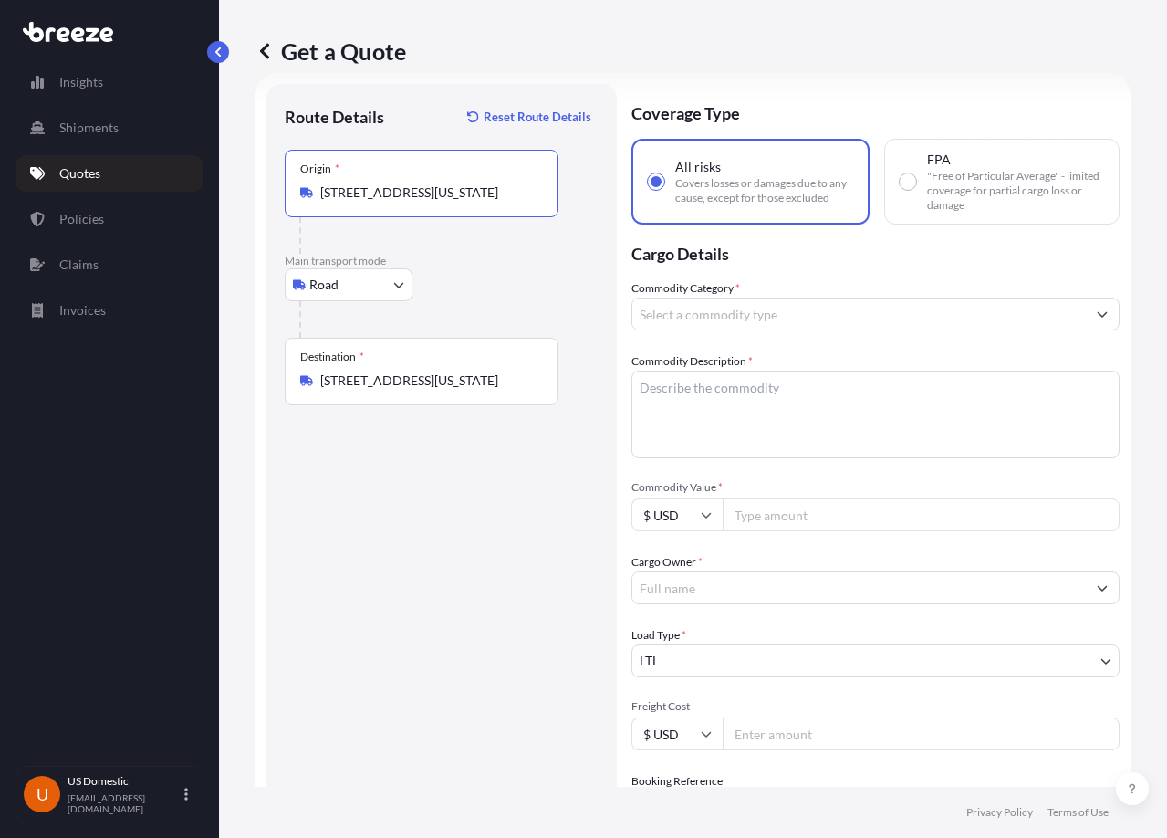
drag, startPoint x: 367, startPoint y: 199, endPoint x: 422, endPoint y: 201, distance: 55.7
click at [422, 201] on input "[STREET_ADDRESS][US_STATE]" at bounding box center [427, 192] width 215 height 18
click at [405, 196] on input "[STREET_ADDRESS][US_STATE]" at bounding box center [427, 192] width 215 height 18
click at [416, 196] on input "[STREET_ADDRESS][US_STATE]" at bounding box center [427, 192] width 215 height 18
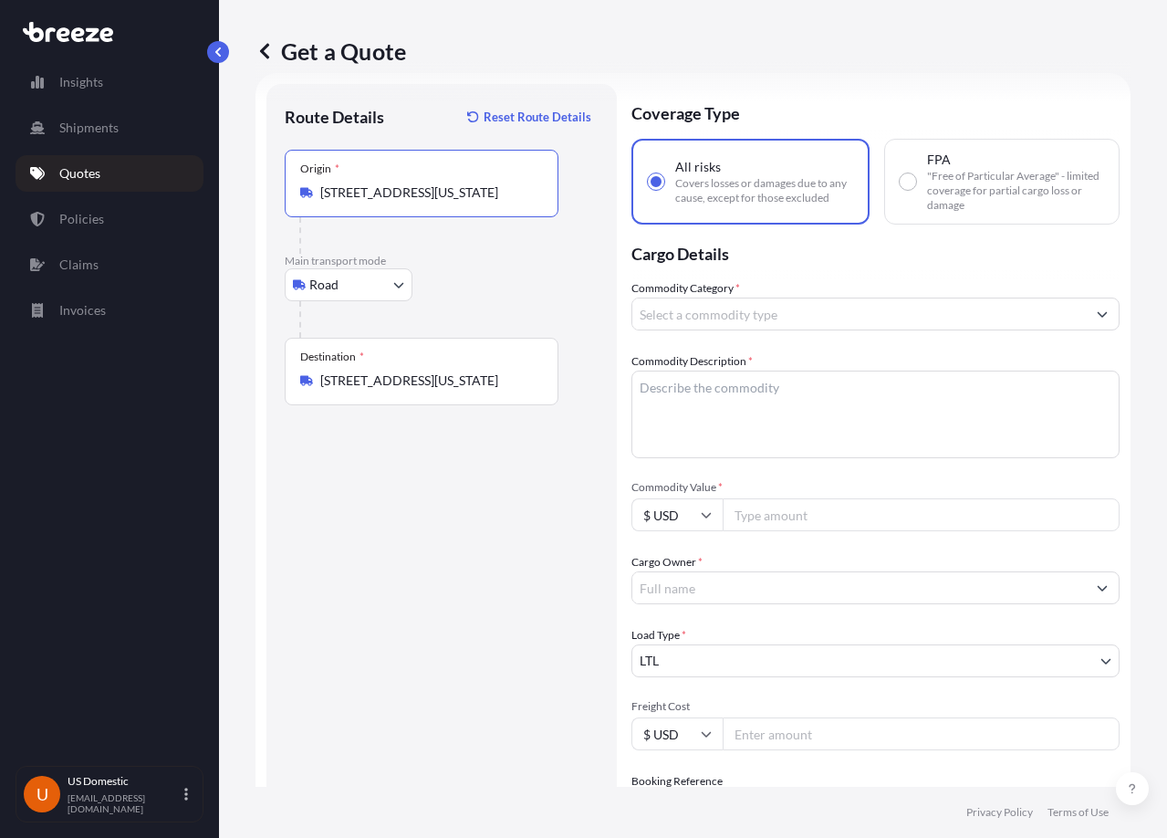
click at [416, 196] on input "[STREET_ADDRESS][US_STATE]" at bounding box center [427, 192] width 215 height 18
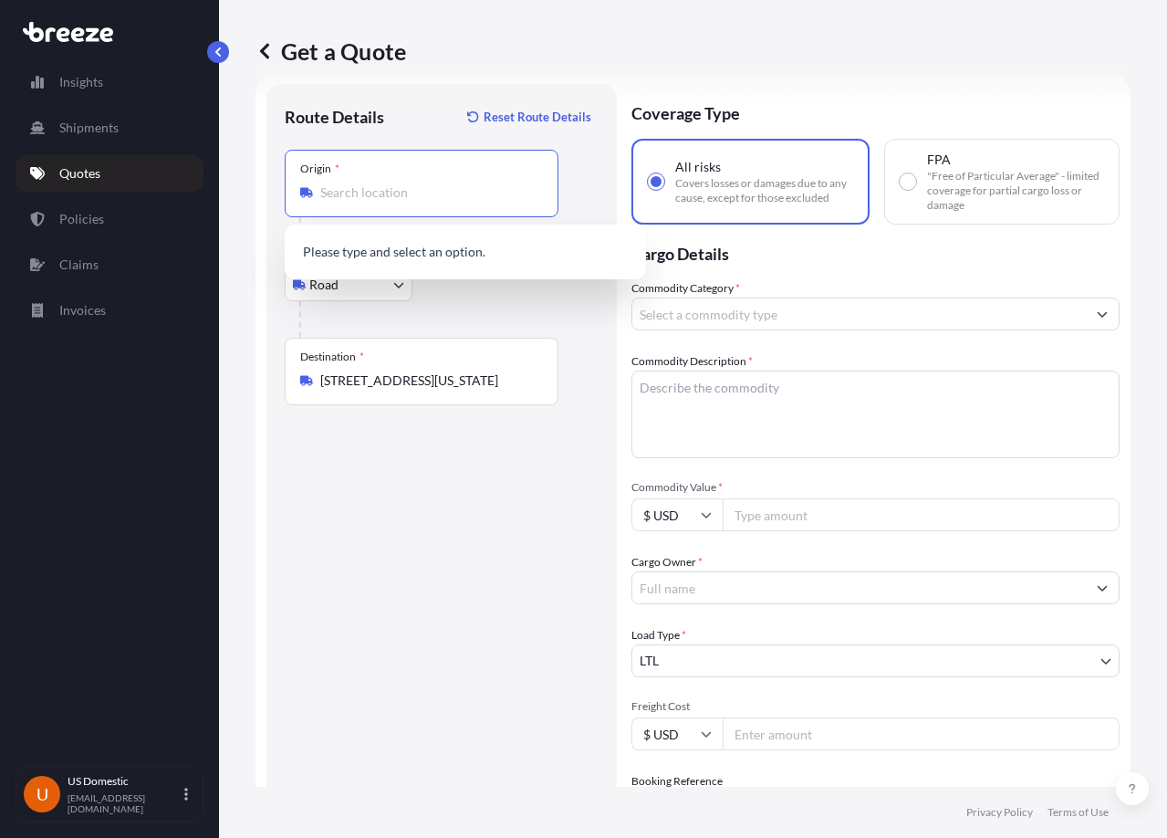
paste input "[STREET_ADDRESS][US_STATE]"
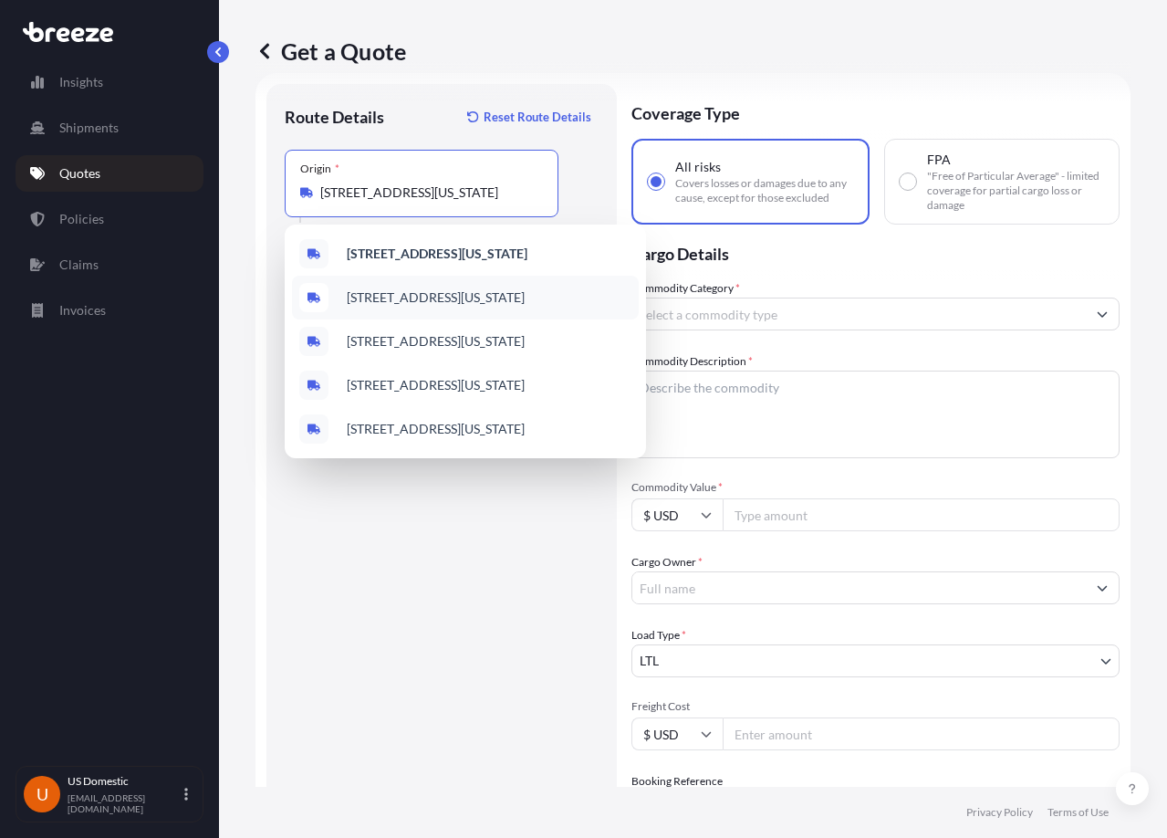
click at [444, 307] on span "[STREET_ADDRESS][US_STATE]" at bounding box center [436, 297] width 178 height 18
type input "[STREET_ADDRESS][US_STATE]"
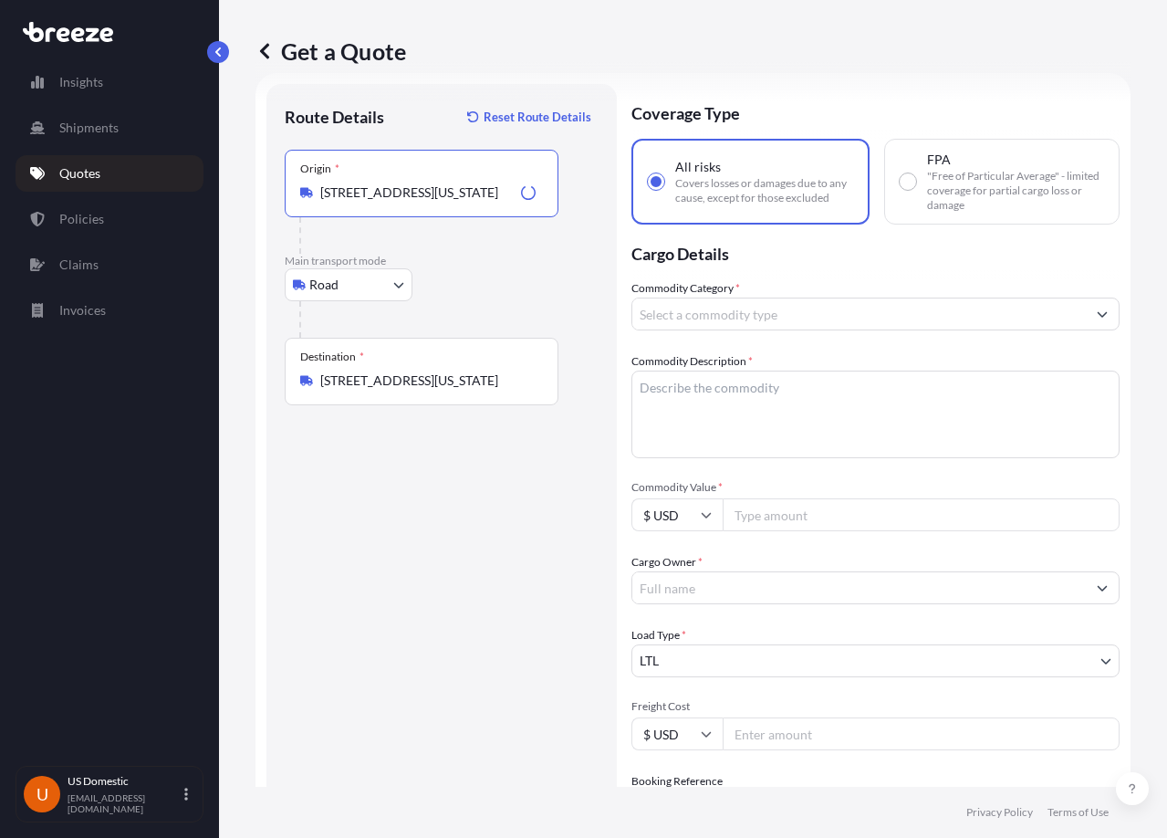
click at [461, 486] on div "Route Details Reset Route Details Place of loading Road Road Rail Origin * [STR…" at bounding box center [442, 568] width 314 height 932
click at [774, 318] on input "Commodity Category *" at bounding box center [858, 313] width 453 height 33
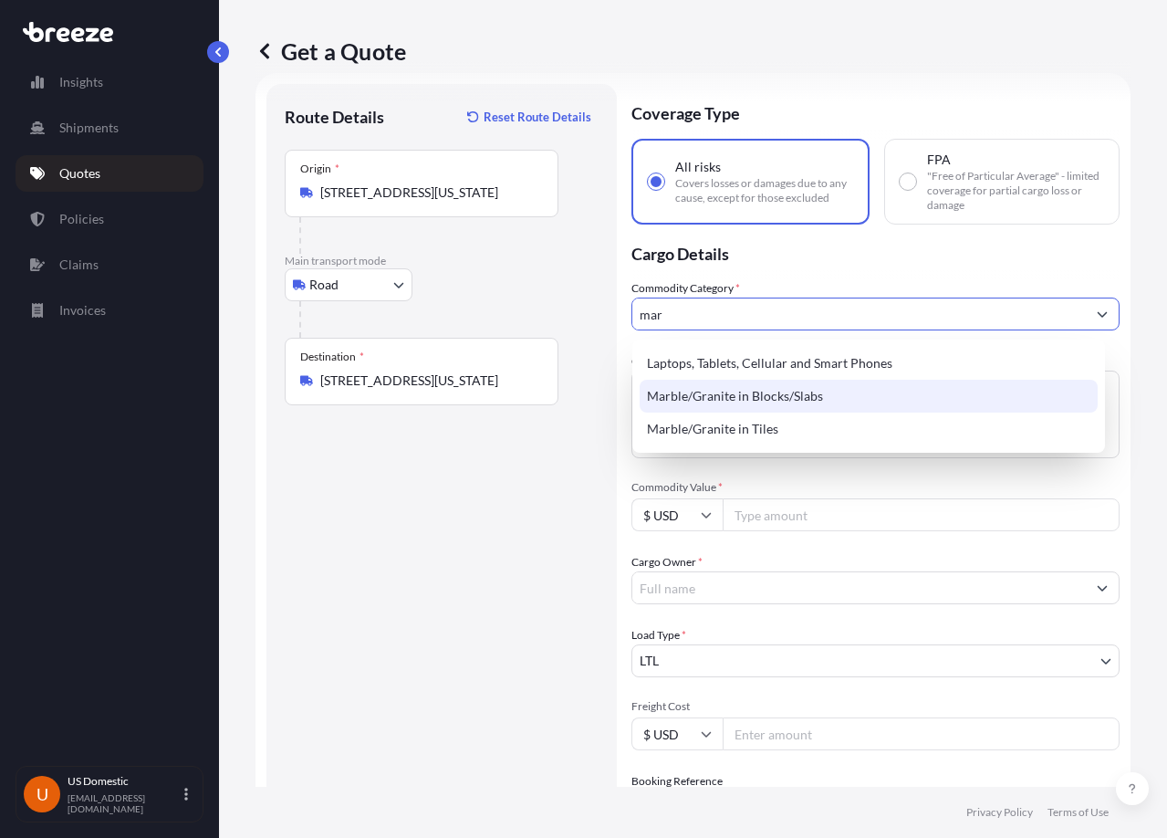
click at [894, 392] on div "Marble/Granite in Blocks/Slabs" at bounding box center [869, 396] width 458 height 33
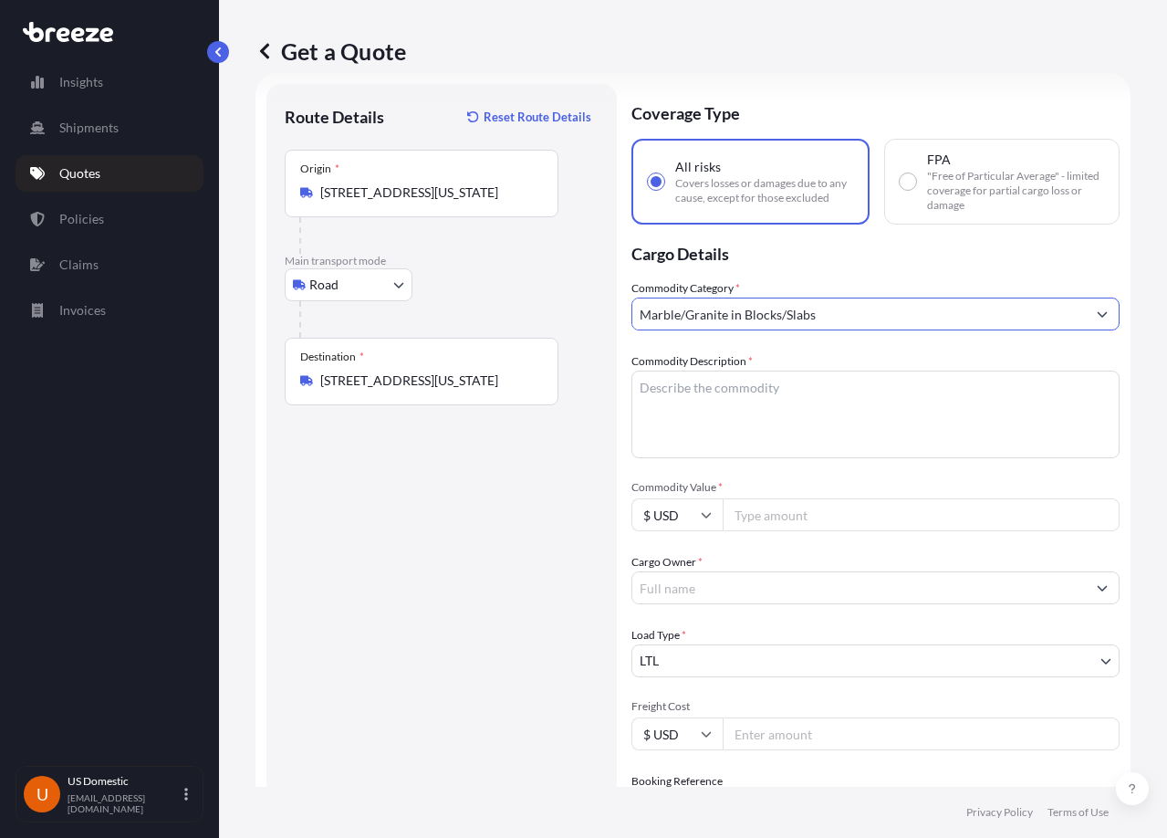
type input "Marble/Granite in Blocks/Slabs"
click at [894, 392] on textarea "Commodity Description *" at bounding box center [875, 414] width 488 height 88
click at [763, 419] on textarea "Commodity Description *" at bounding box center [875, 414] width 488 height 88
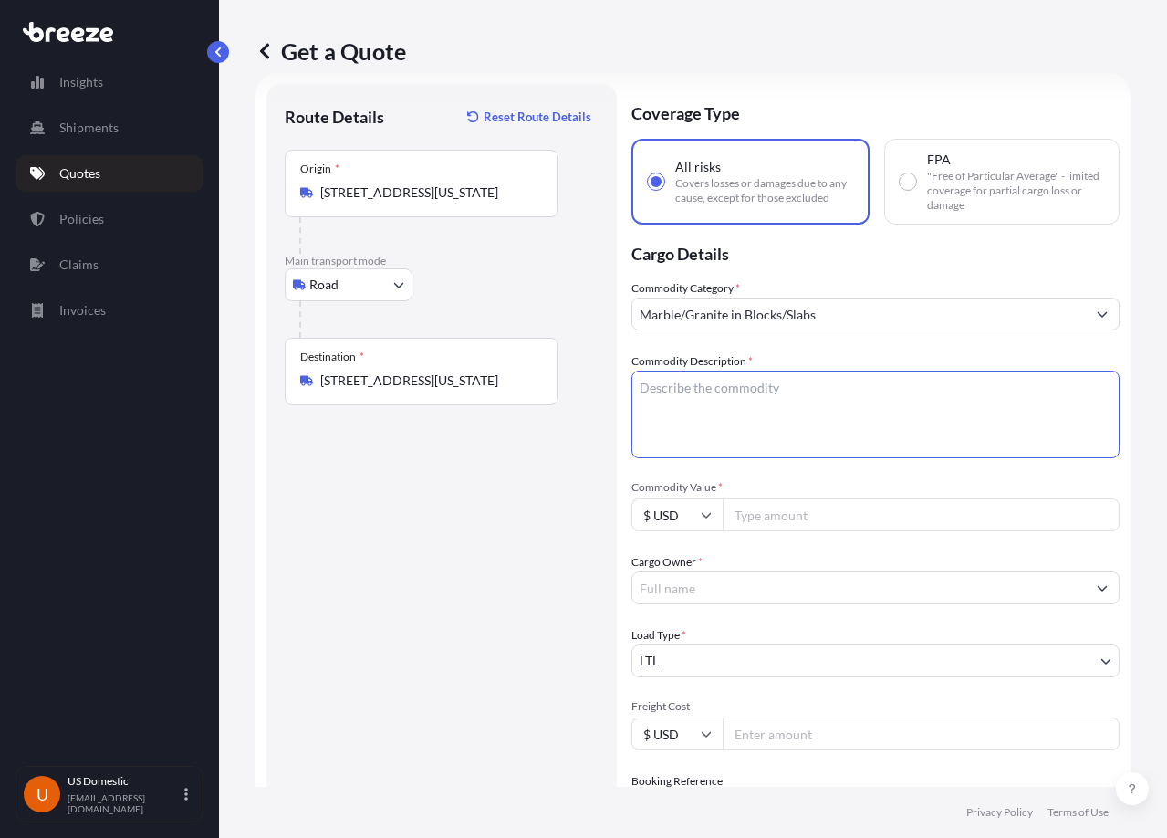
paste textarea "Marble slabs"
type textarea "Marble slabs"
click at [813, 507] on input "Commodity Value *" at bounding box center [921, 514] width 397 height 33
click at [789, 508] on input "Commodity Value *" at bounding box center [921, 514] width 397 height 33
paste input "8000"
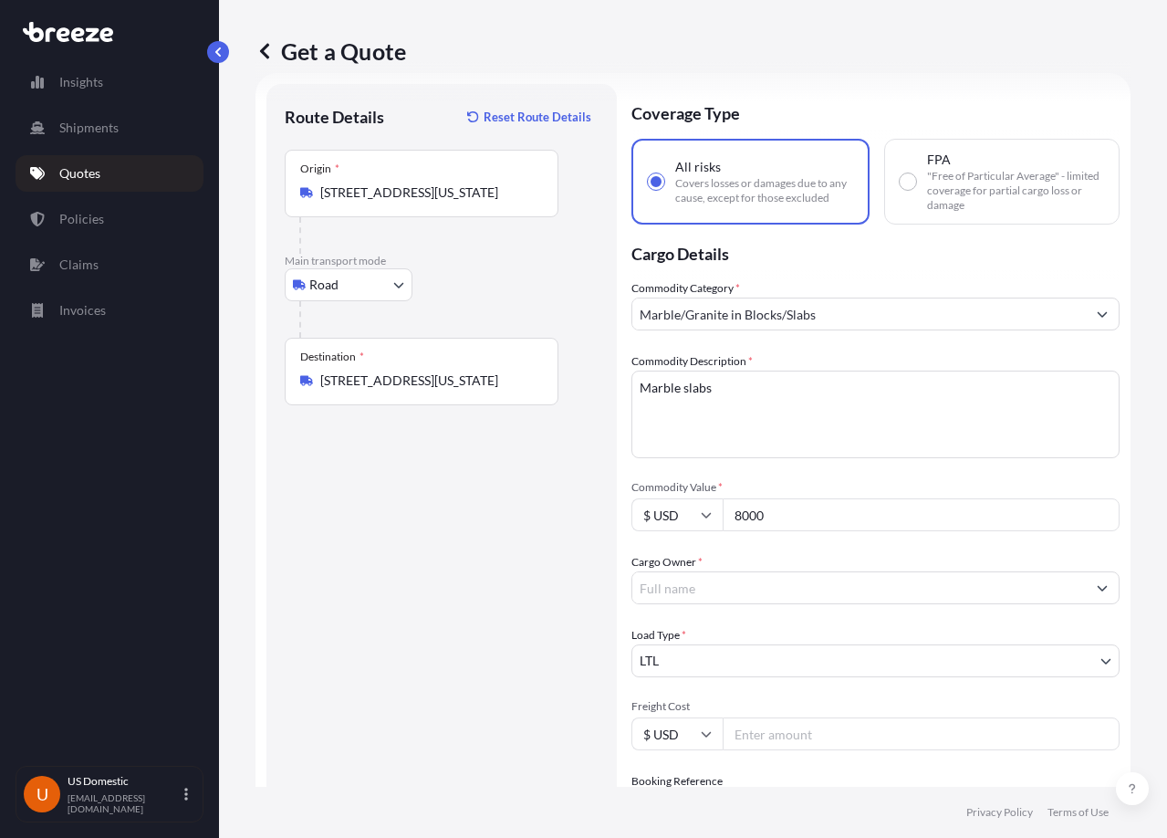
type input "8000"
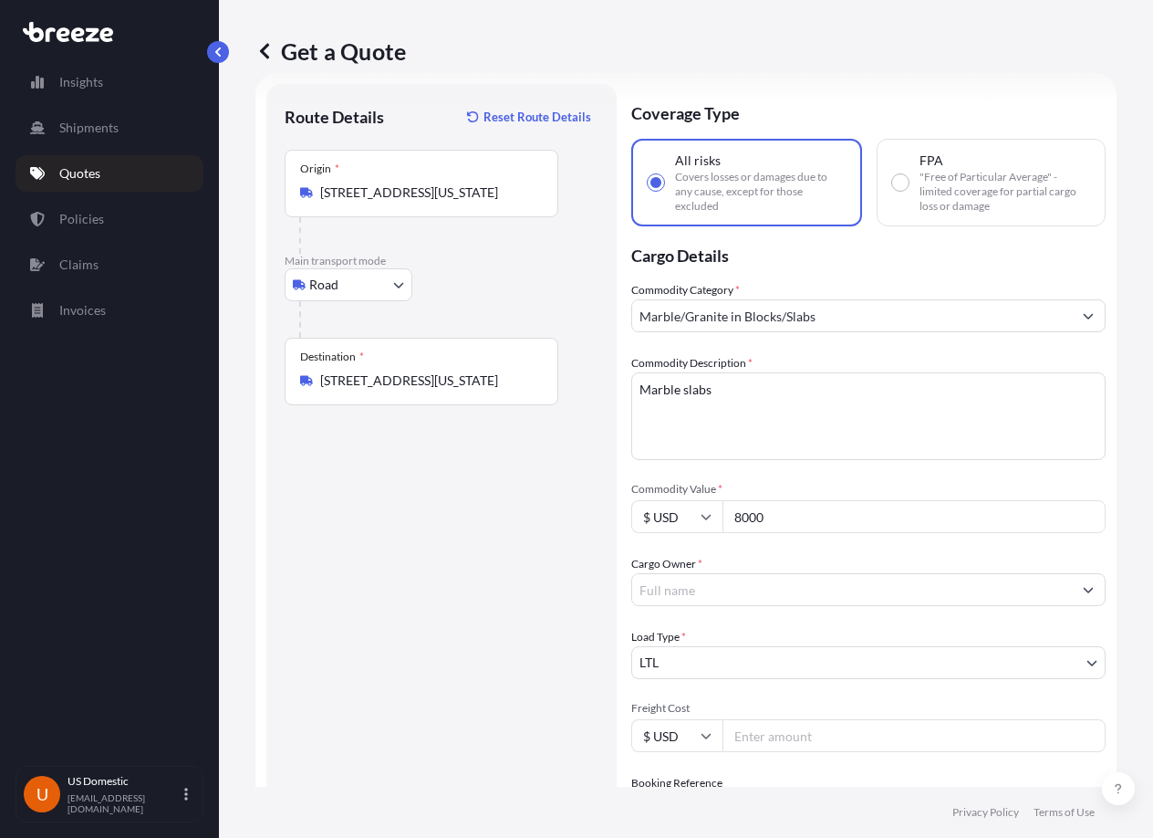
click at [820, 587] on input "Cargo Owner *" at bounding box center [852, 589] width 440 height 33
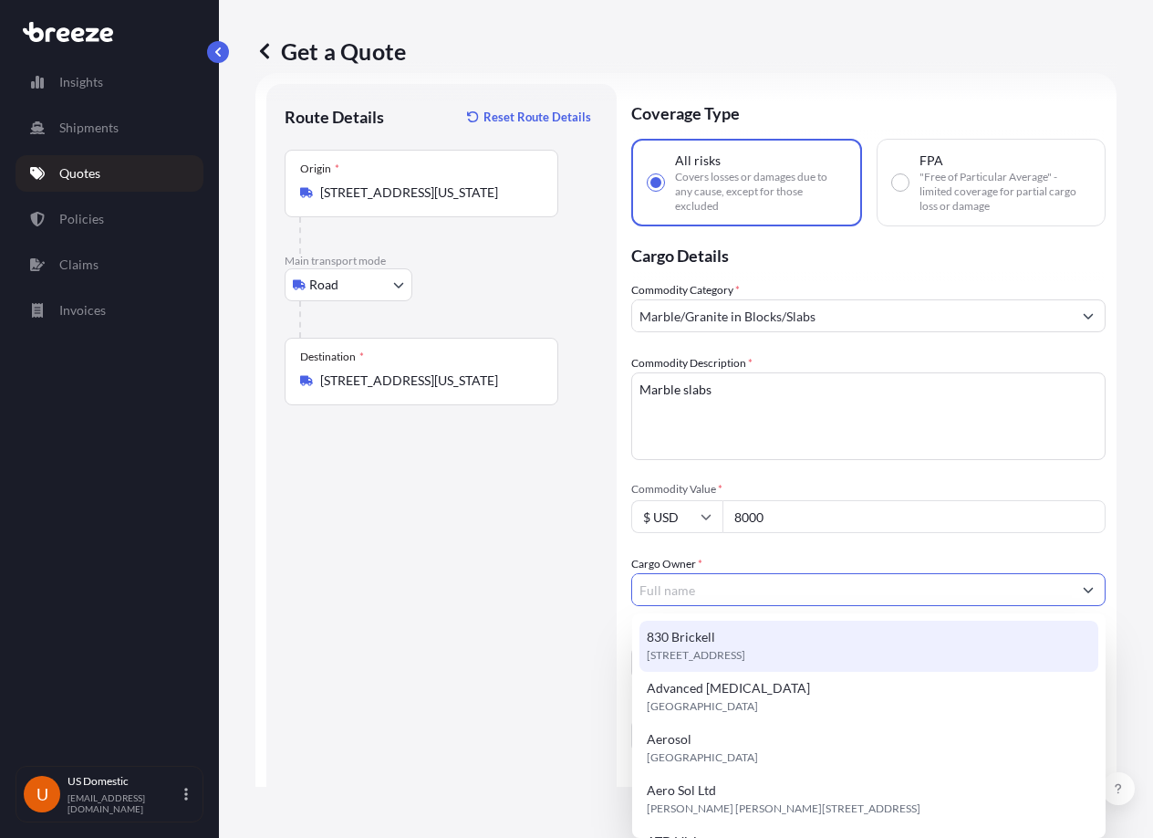
click at [794, 638] on div "830 Brickell [STREET_ADDRESS]" at bounding box center [869, 645] width 459 height 51
type input "830 Brickell"
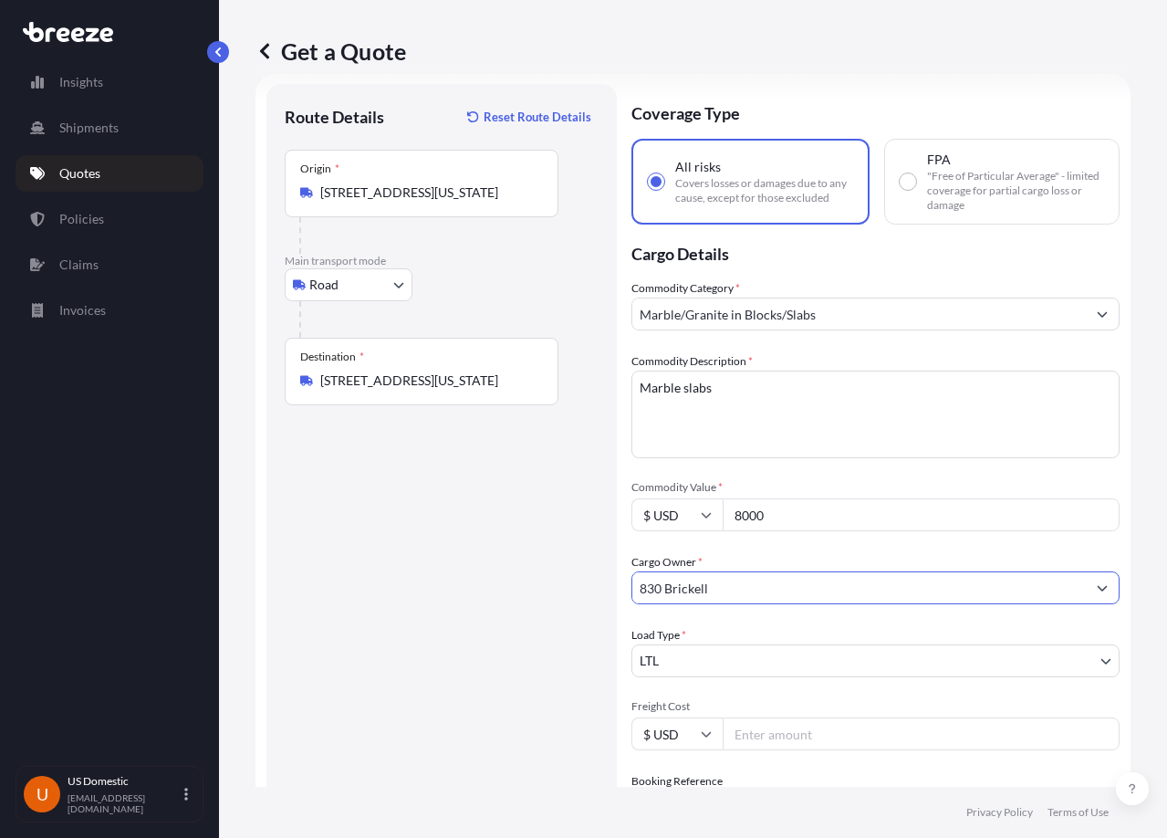
scroll to position [120, 0]
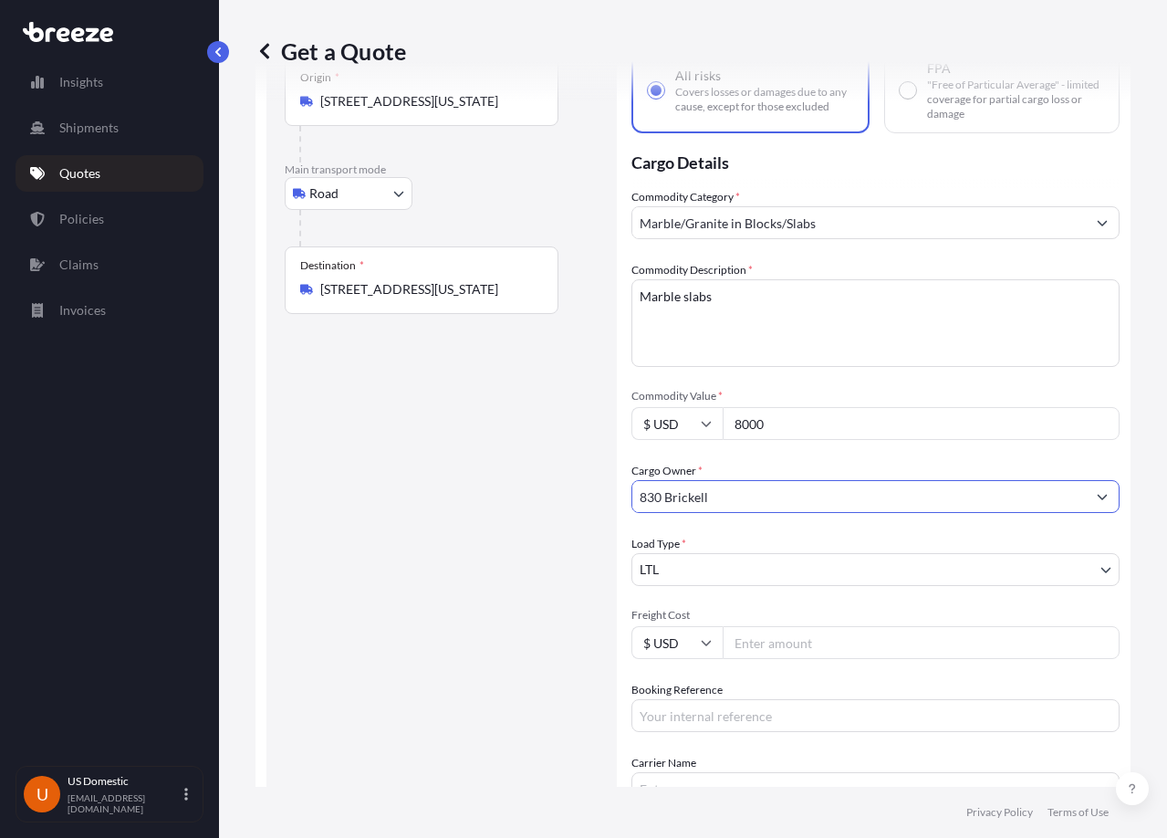
click at [897, 556] on body "Insights Shipments Quotes Policies Claims Invoices U US Domestic [EMAIL_ADDRESS…" at bounding box center [583, 419] width 1167 height 838
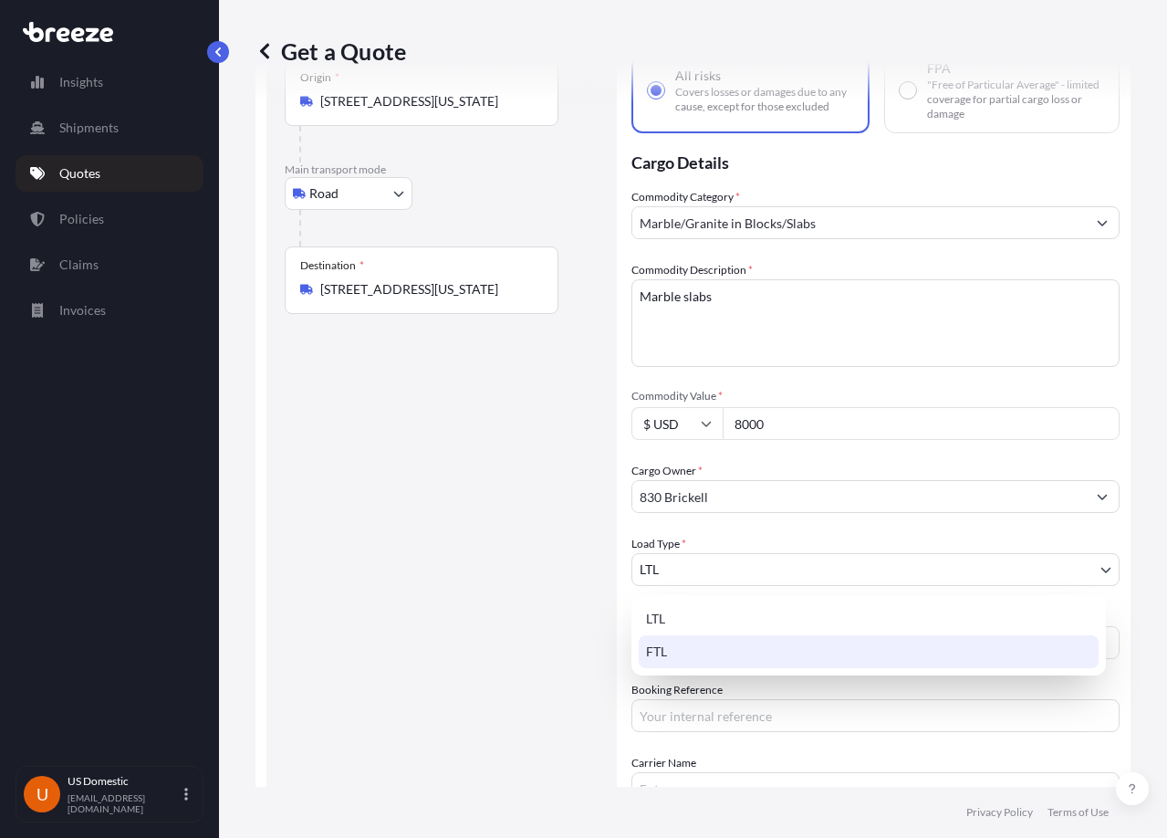
click at [867, 648] on div "FTL" at bounding box center [869, 651] width 460 height 33
select select "2"
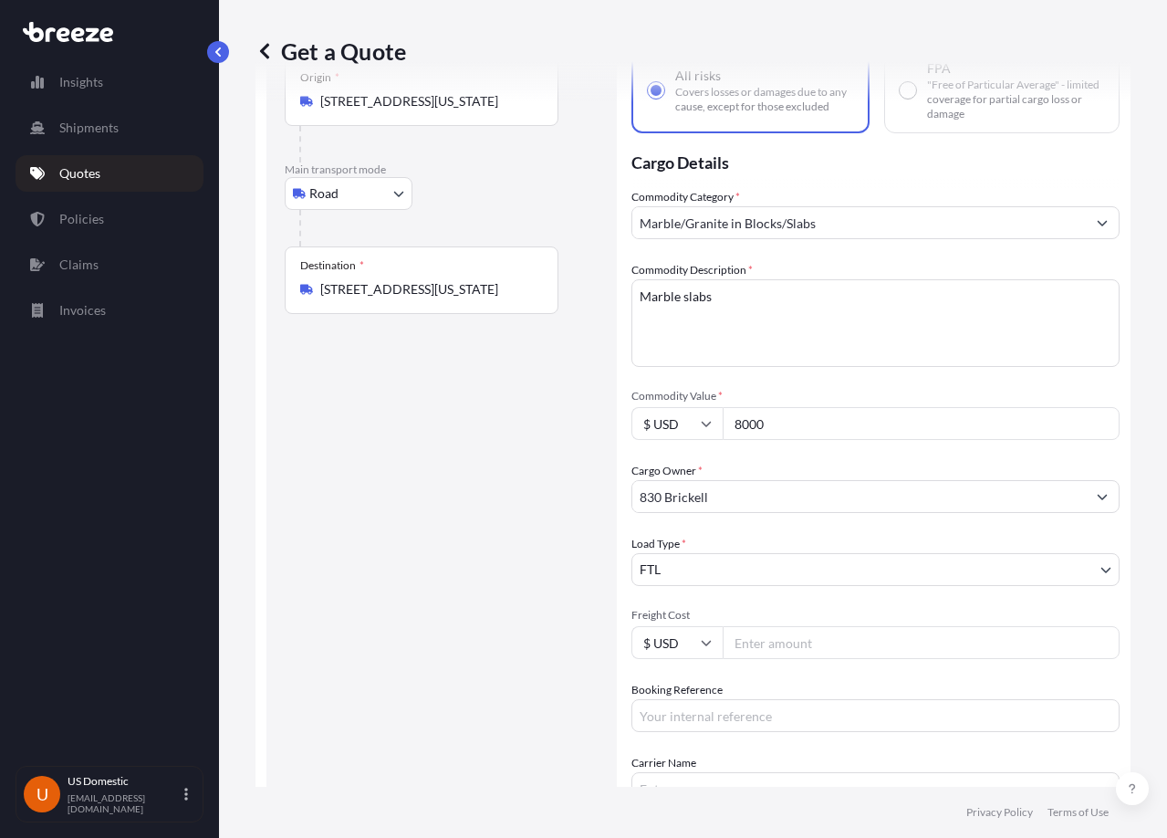
click at [786, 640] on input "Freight Cost" at bounding box center [921, 642] width 397 height 33
click at [785, 636] on input "Freight Cost" at bounding box center [921, 642] width 397 height 33
type input "1400"
click at [733, 700] on div "Booking Reference" at bounding box center [875, 706] width 488 height 51
click at [733, 713] on input "Booking Reference" at bounding box center [875, 715] width 488 height 33
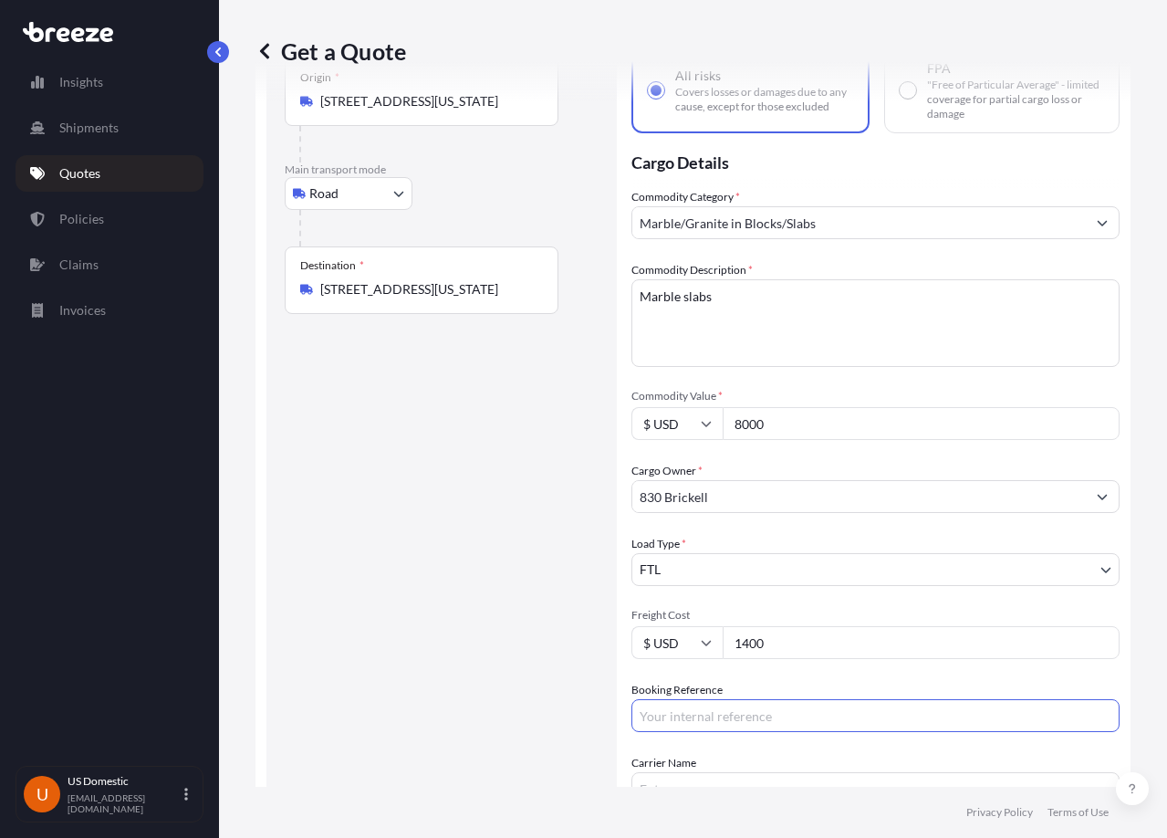
paste input "DO11047"
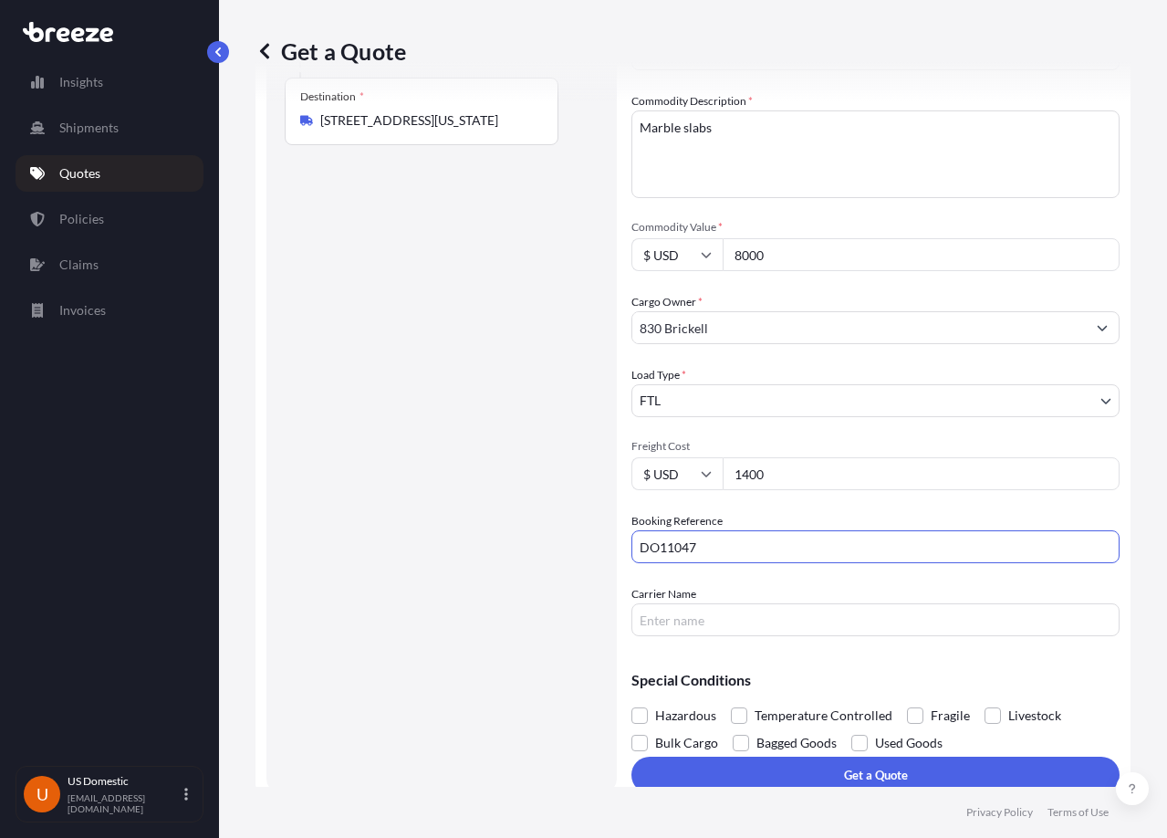
scroll to position [303, 0]
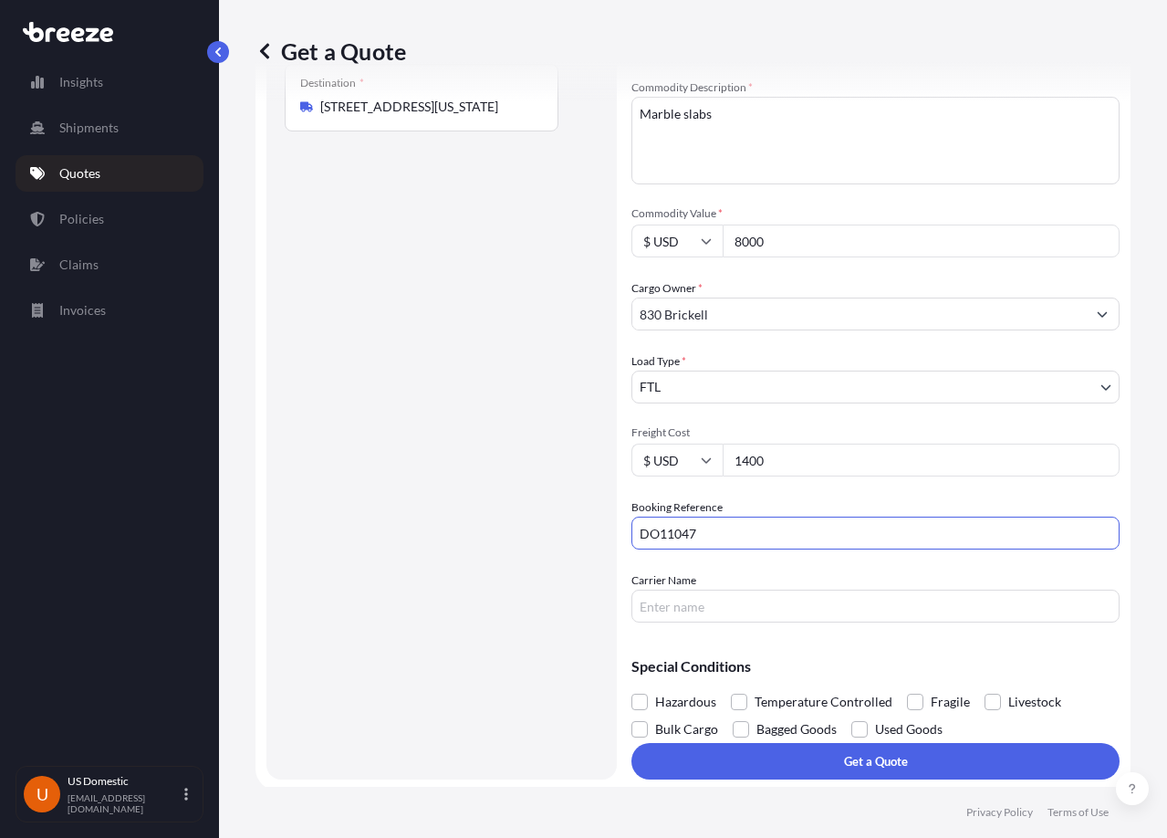
type input "DO11047"
click at [705, 616] on input "Carrier Name" at bounding box center [875, 605] width 488 height 33
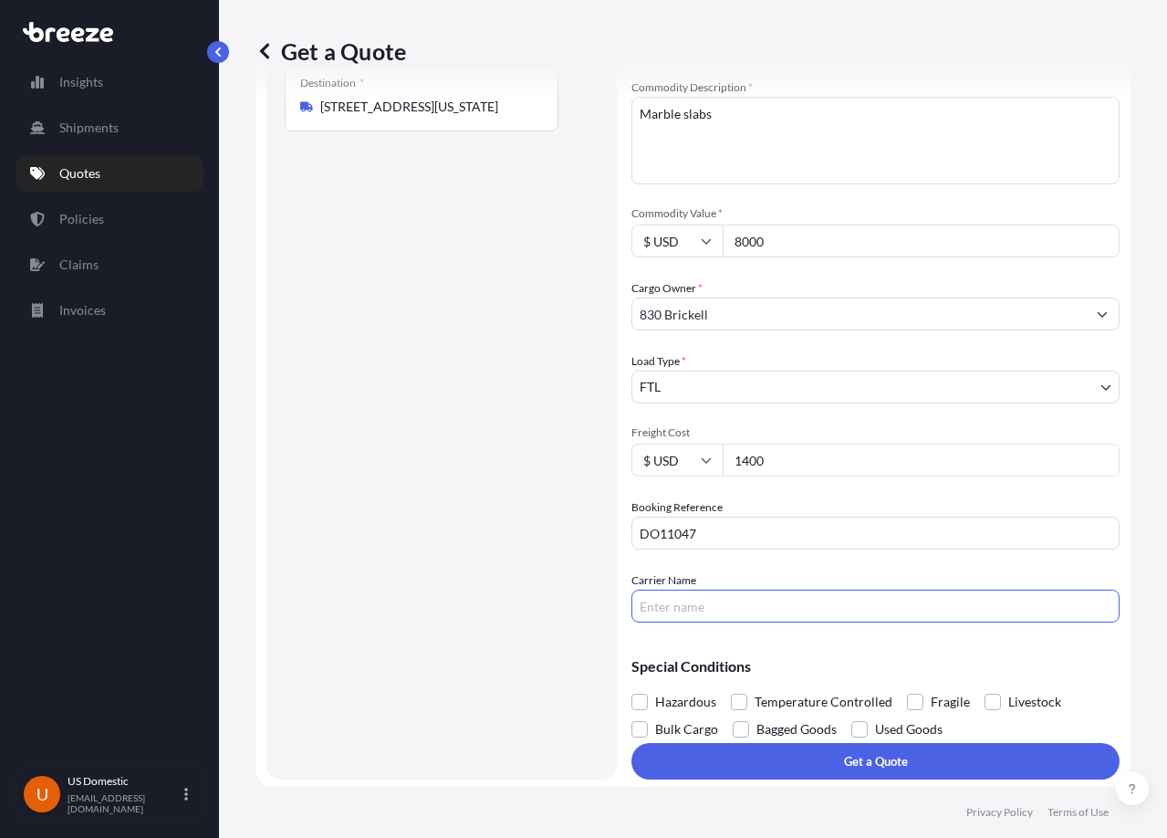
type input "DTS"
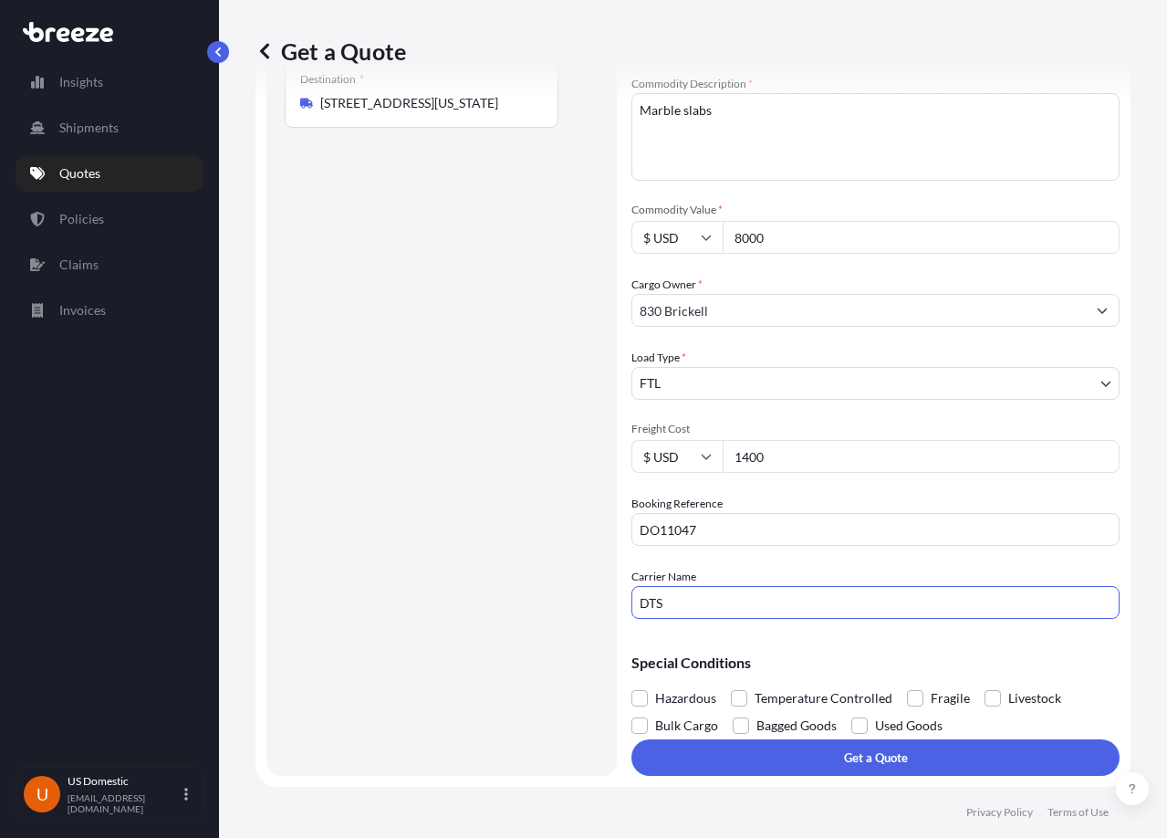
scroll to position [308, 0]
click at [672, 598] on input "DTS" at bounding box center [875, 602] width 488 height 33
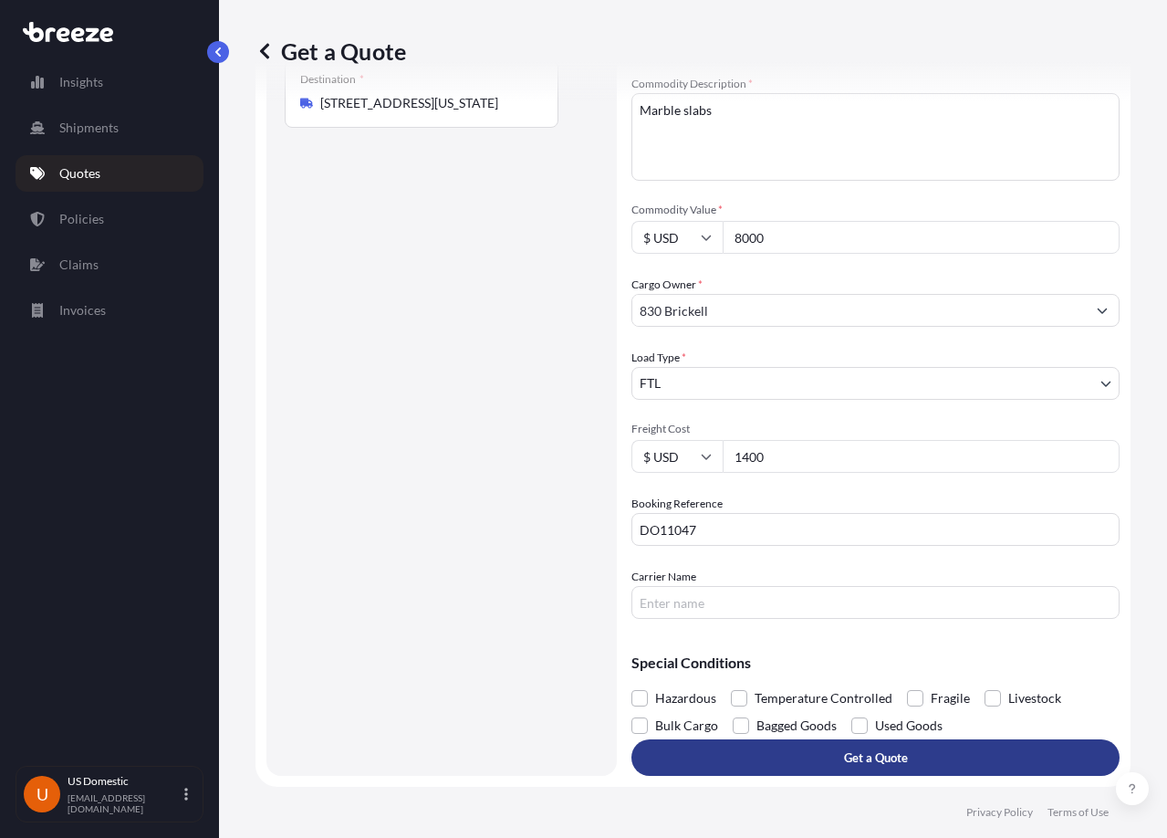
click at [810, 745] on button "Get a Quote" at bounding box center [875, 757] width 488 height 36
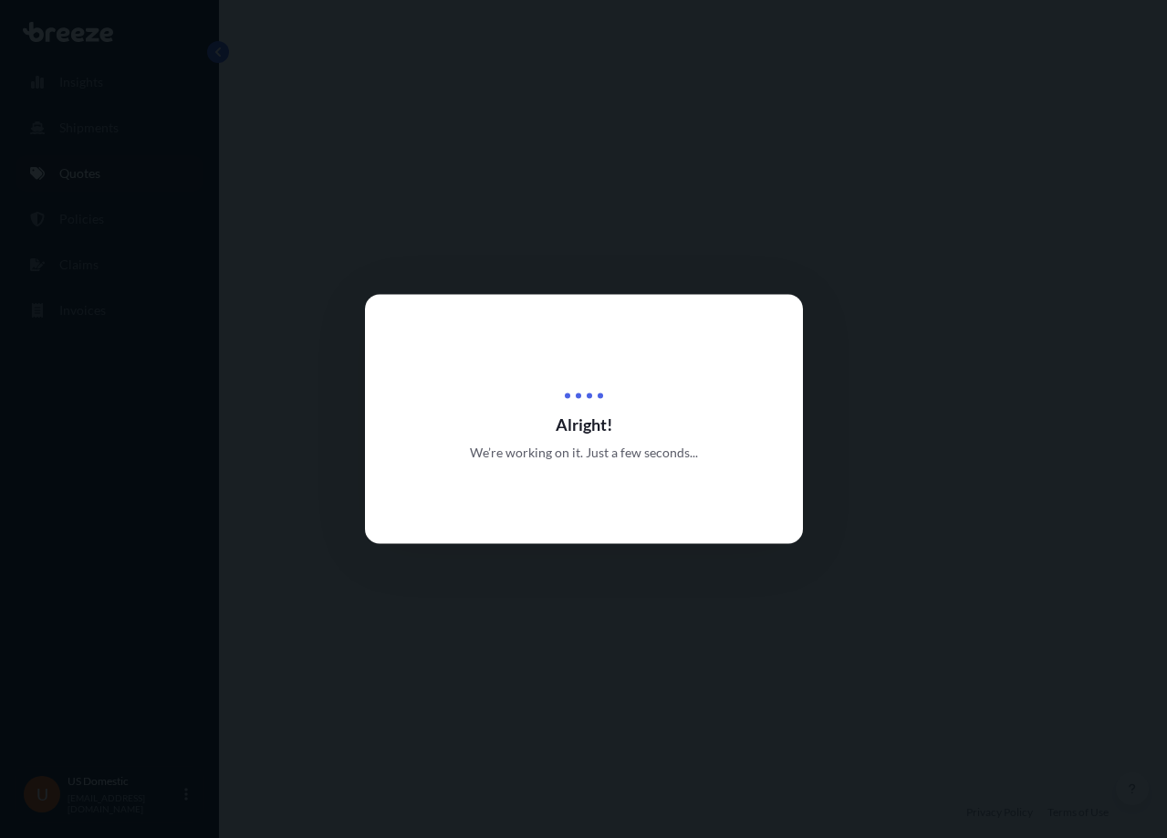
select select "Road"
select select "2"
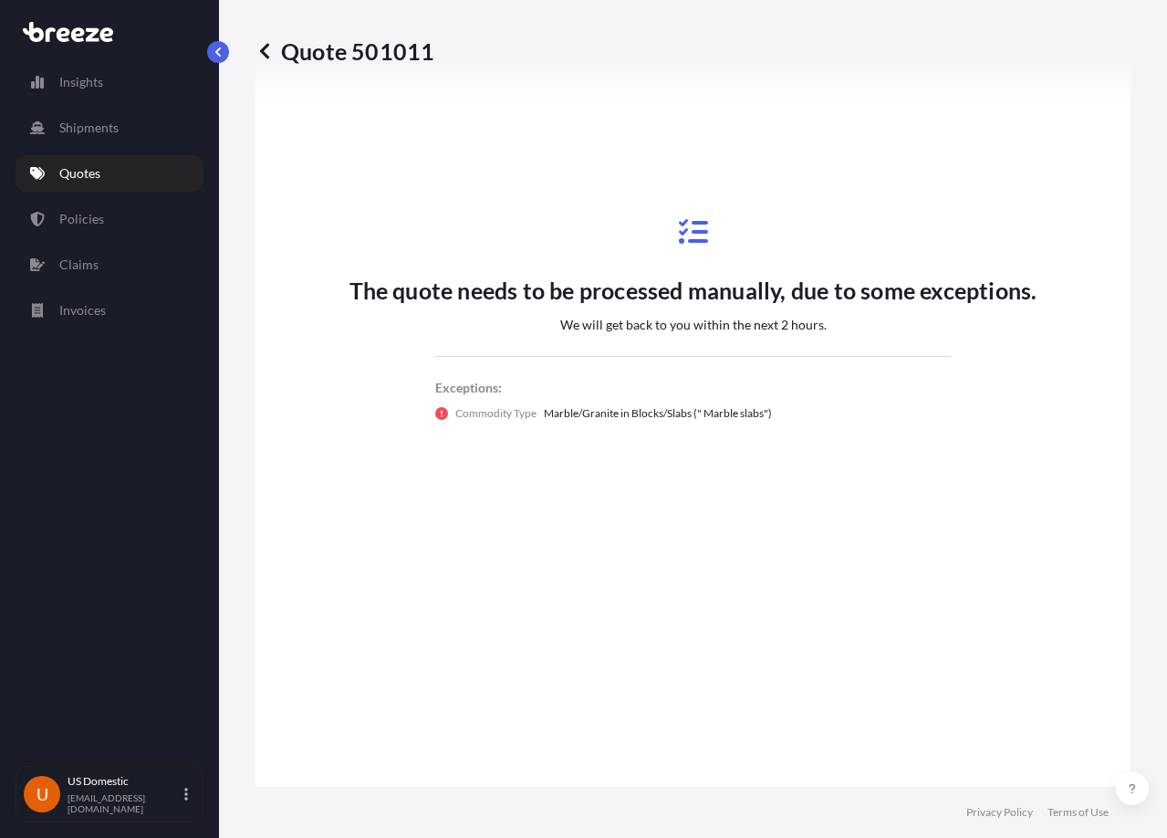
scroll to position [1449, 0]
drag, startPoint x: 796, startPoint y: 295, endPoint x: 1048, endPoint y: 297, distance: 252.8
click at [1048, 297] on div "The quote needs to be processed manually, due to some exceptions. We will get b…" at bounding box center [693, 320] width 824 height 1265
drag, startPoint x: 558, startPoint y: 326, endPoint x: 851, endPoint y: 326, distance: 292.9
click at [851, 326] on div "The quote needs to be processed manually, due to some exceptions. We will get b…" at bounding box center [693, 320] width 688 height 274
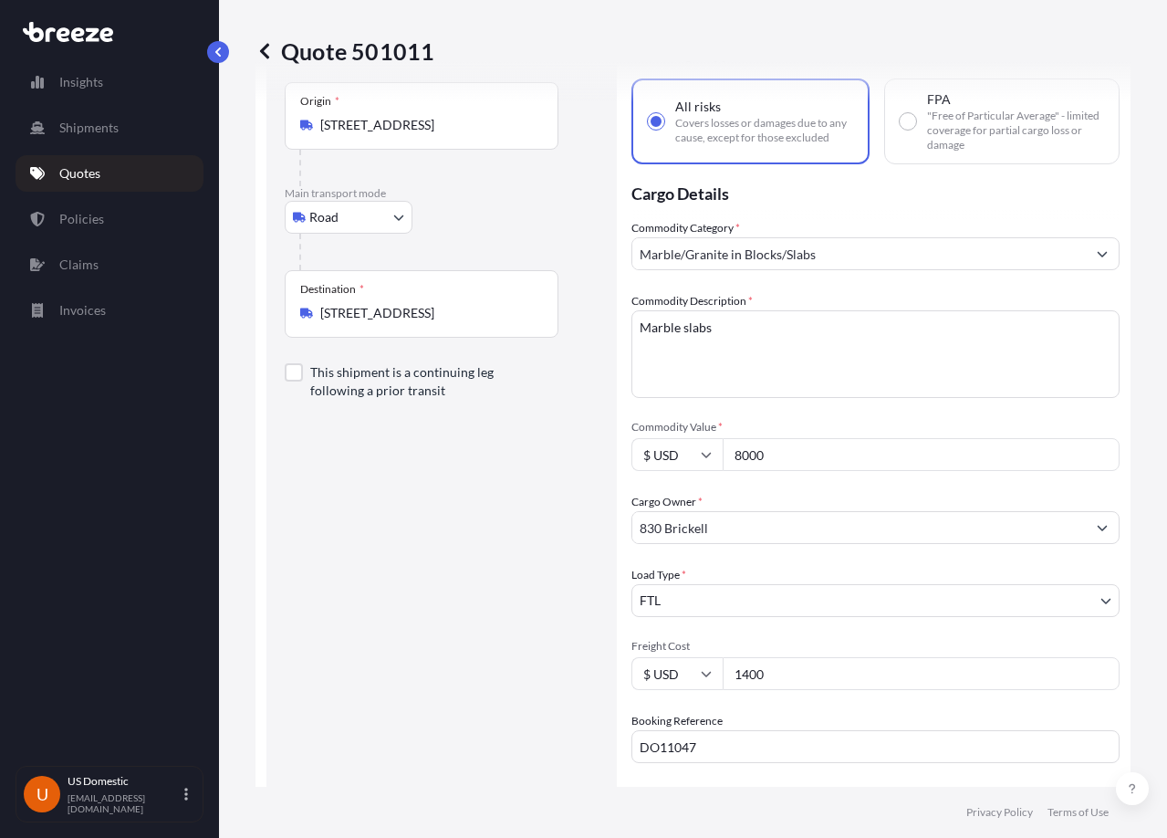
scroll to position [0, 0]
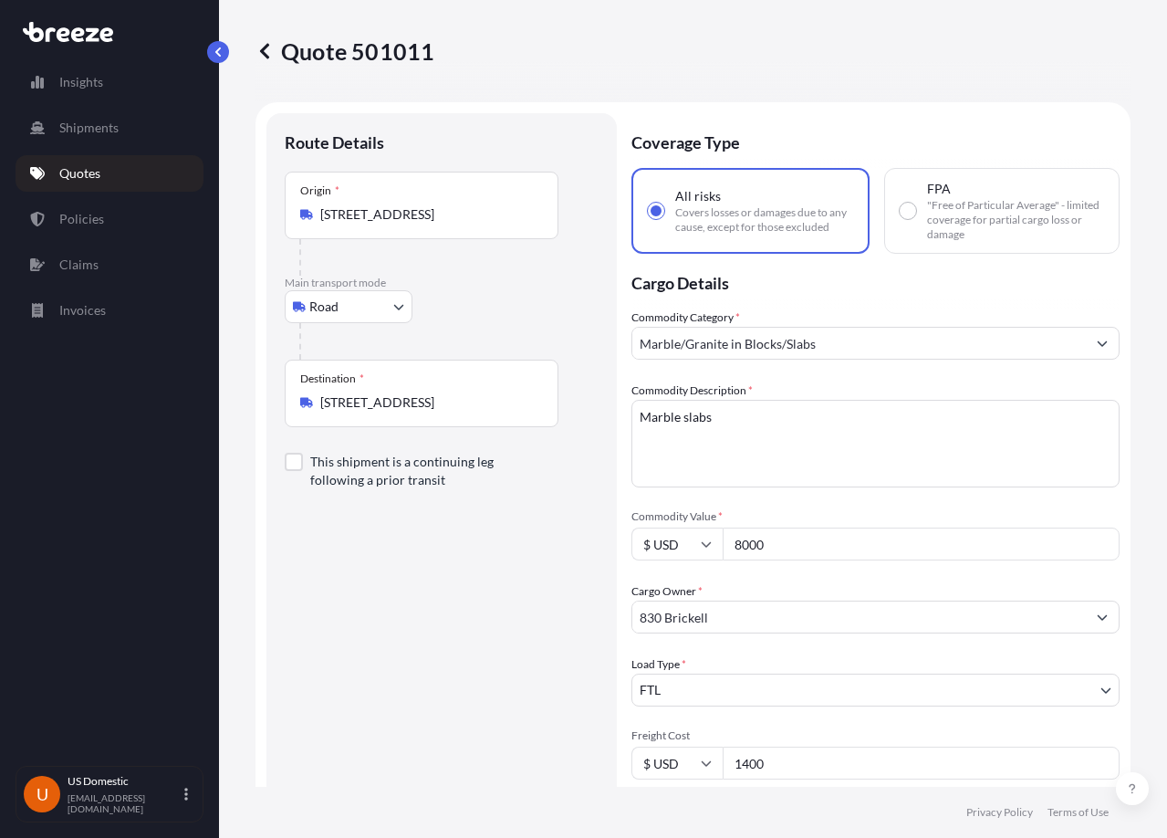
click at [546, 555] on div "Route Details Place of loading Road Road Rail Origin * [STREET_ADDRESS] Main tr…" at bounding box center [442, 597] width 314 height 932
